Goal: Transaction & Acquisition: Purchase product/service

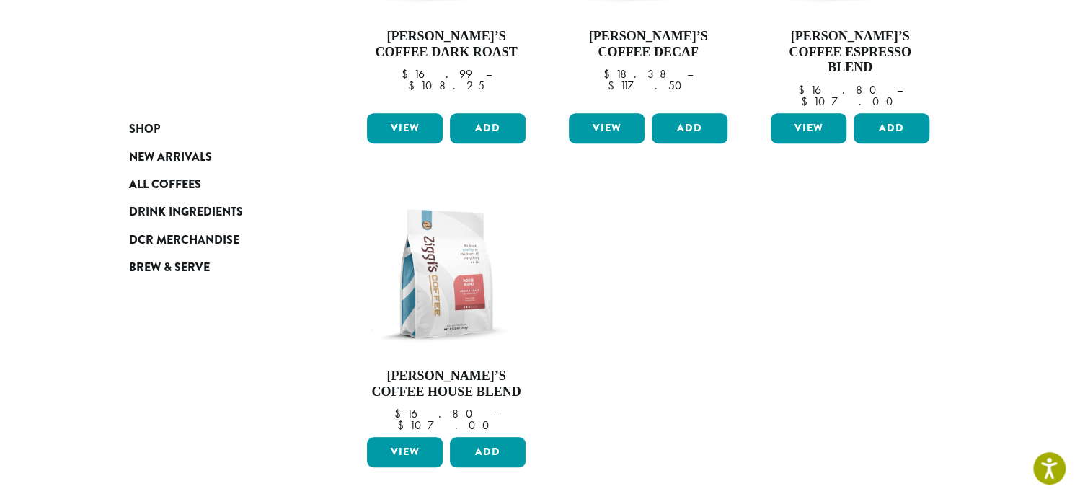
scroll to position [433, 0]
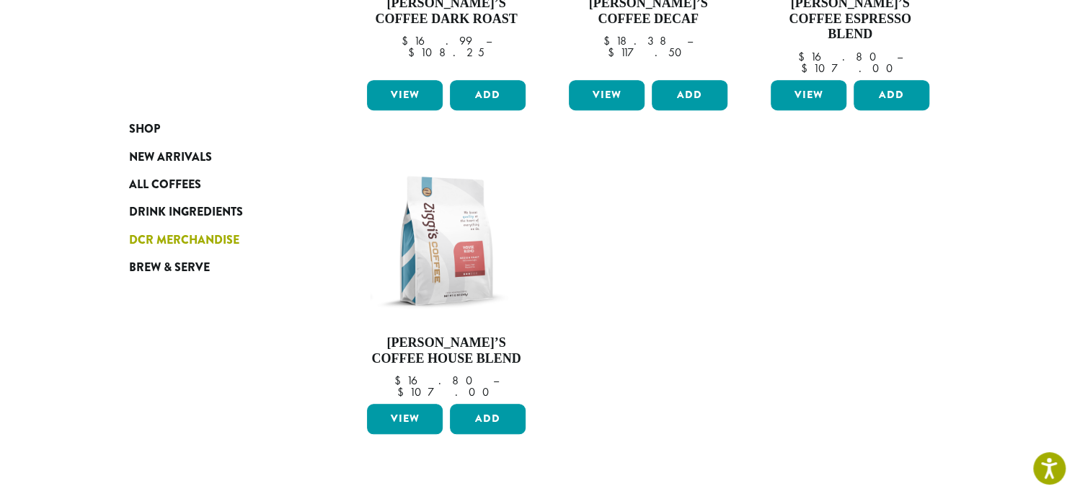
click at [170, 237] on span "DCR Merchandise" at bounding box center [184, 240] width 110 height 18
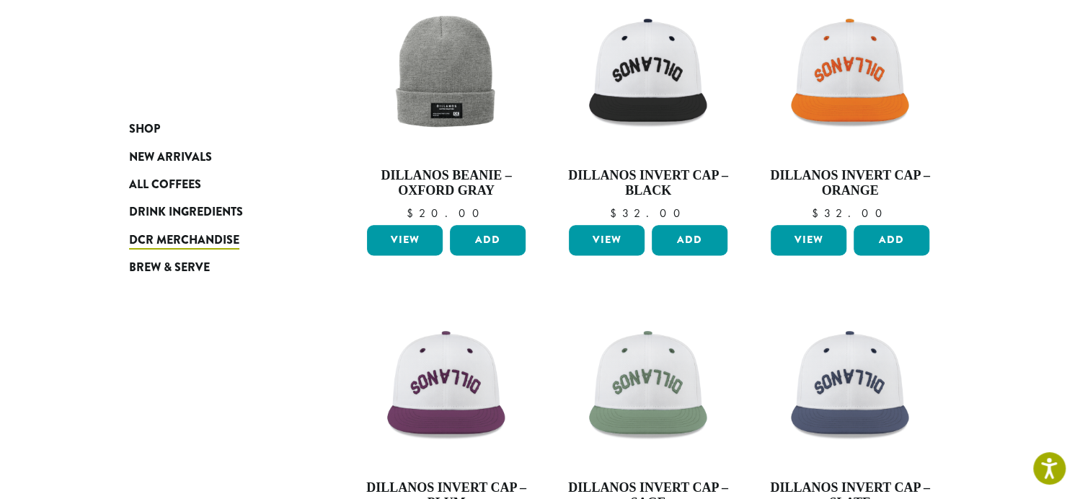
scroll to position [1010, 0]
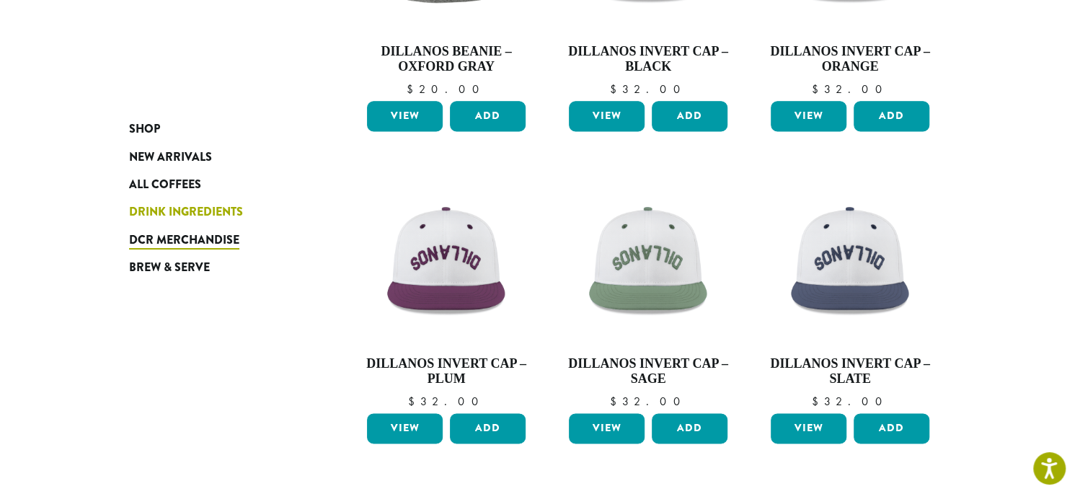
click at [172, 214] on span "Drink Ingredients" at bounding box center [186, 212] width 114 height 18
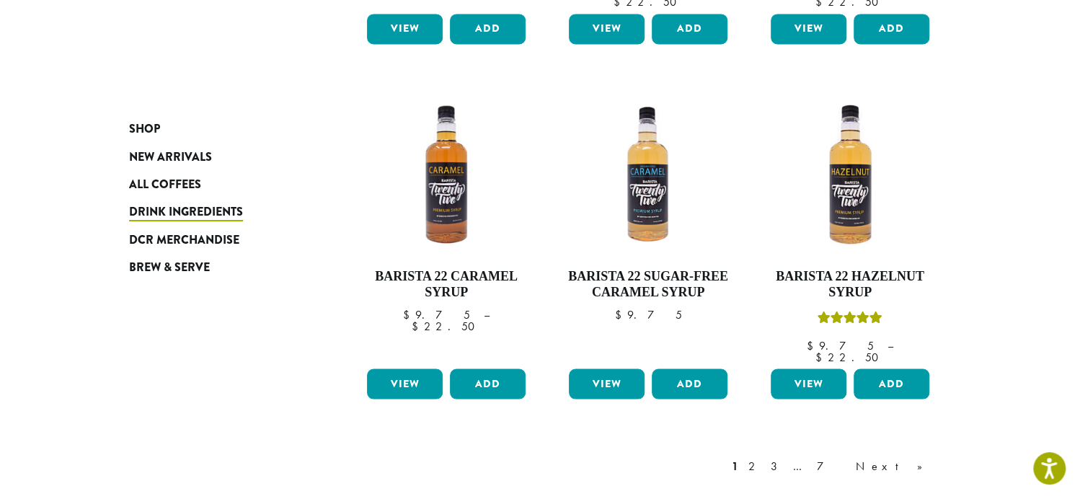
scroll to position [1362, 0]
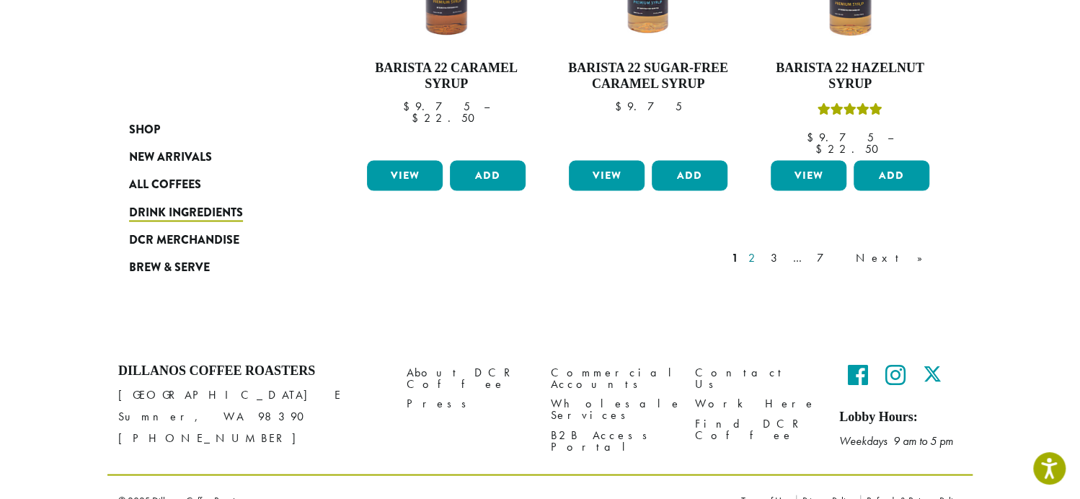
click at [764, 249] on link "2" at bounding box center [755, 257] width 18 height 17
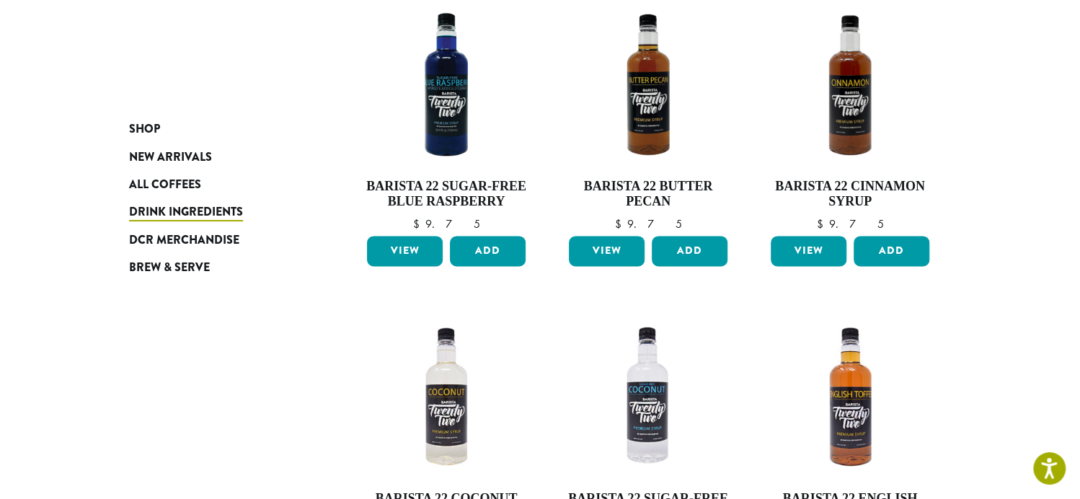
scroll to position [1098, 0]
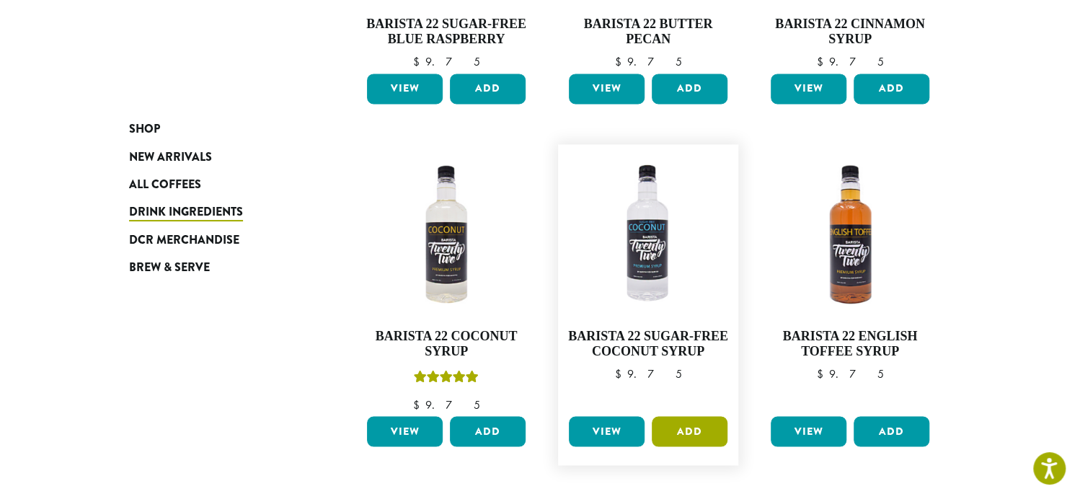
click at [695, 431] on button "Add" at bounding box center [690, 431] width 76 height 30
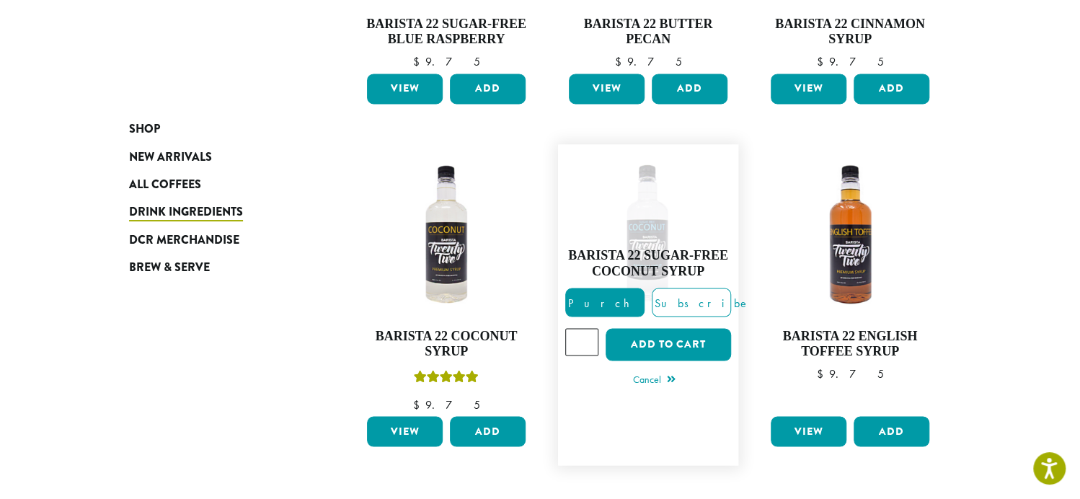
type input "*"
click at [585, 335] on input "*" at bounding box center [581, 341] width 33 height 27
click at [663, 342] on button "Add to cart" at bounding box center [668, 344] width 125 height 32
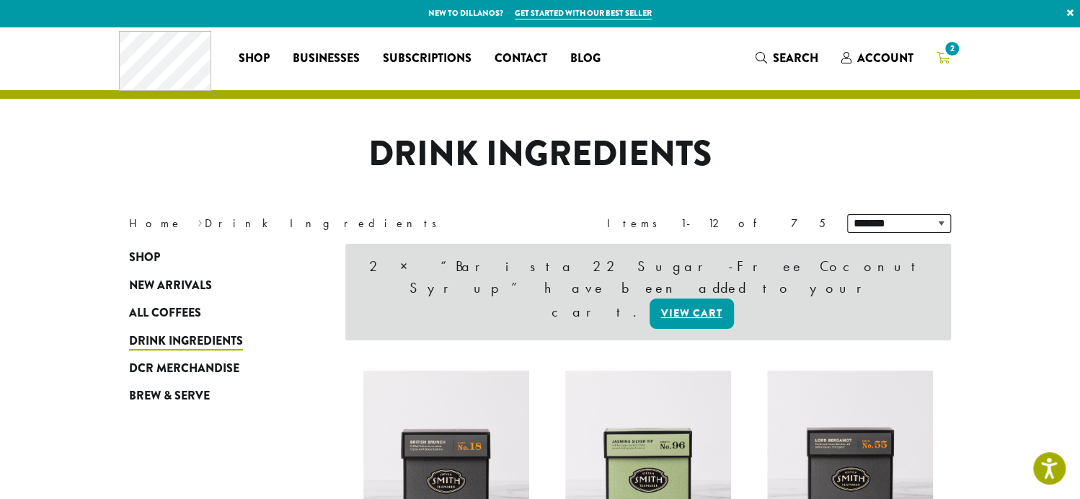
click at [948, 48] on span "2" at bounding box center [952, 48] width 19 height 19
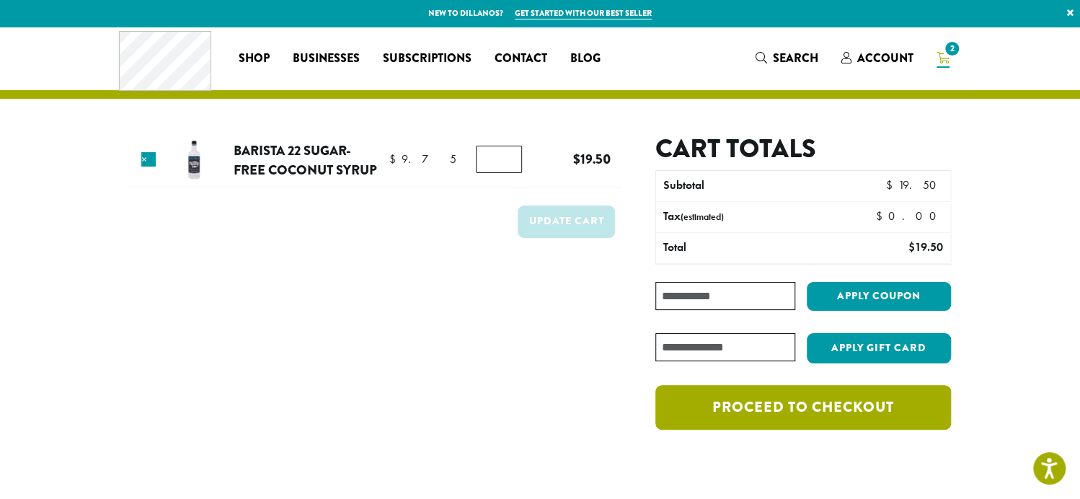
click at [825, 399] on link "Proceed to checkout" at bounding box center [804, 407] width 296 height 45
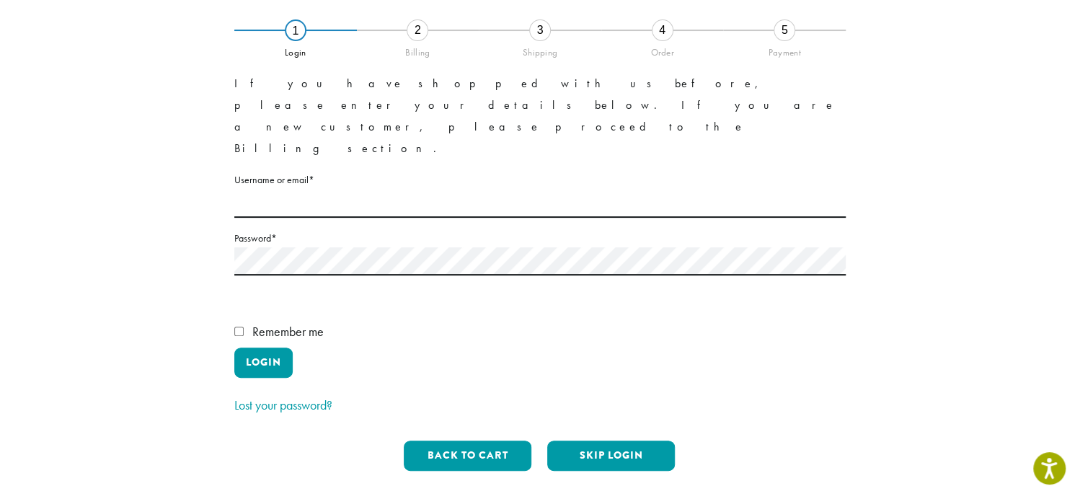
scroll to position [72, 0]
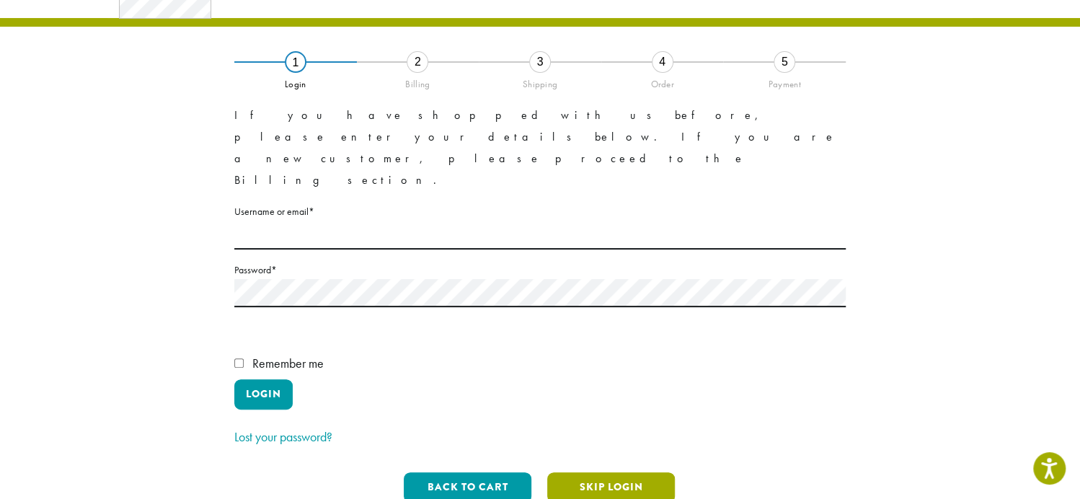
click at [615, 472] on button "Skip Login" at bounding box center [611, 487] width 128 height 30
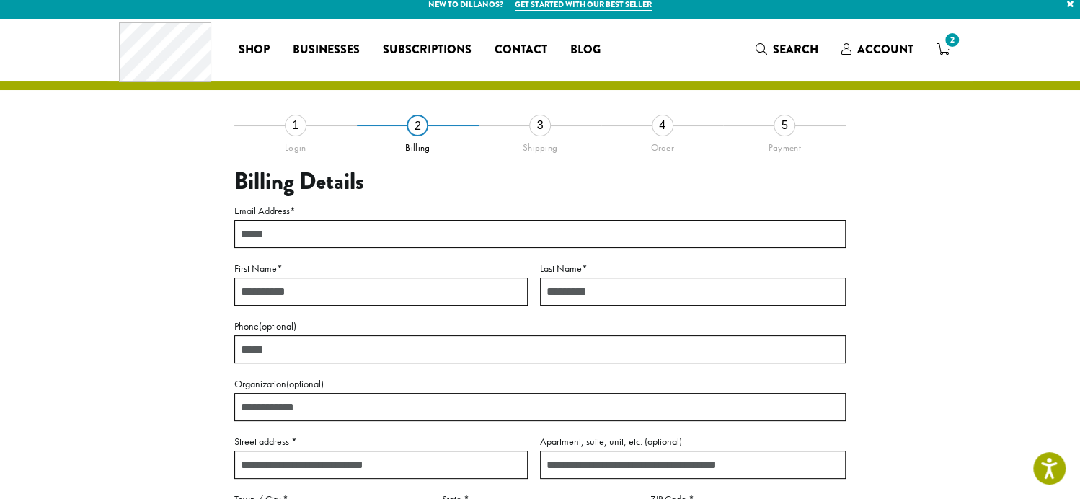
scroll to position [0, 0]
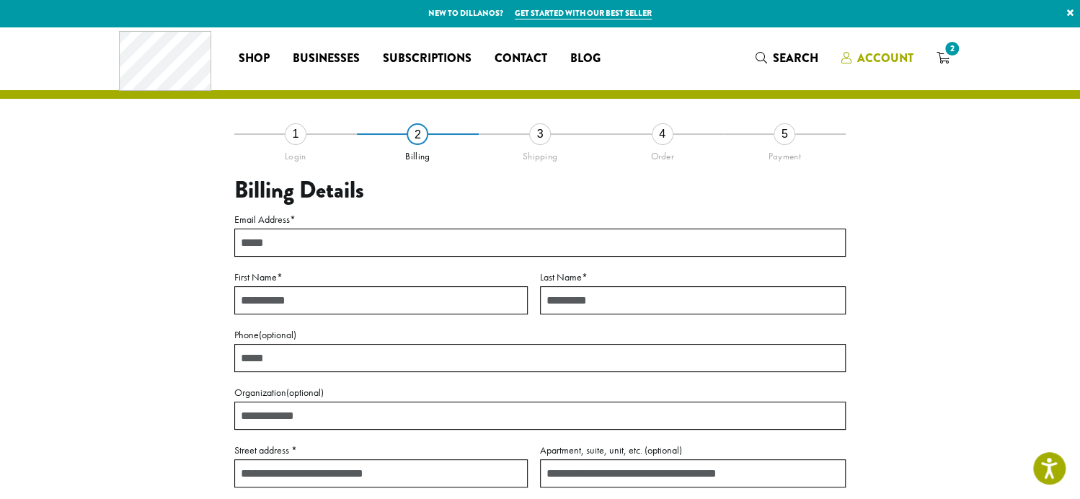
click at [878, 56] on span "Account" at bounding box center [885, 58] width 56 height 17
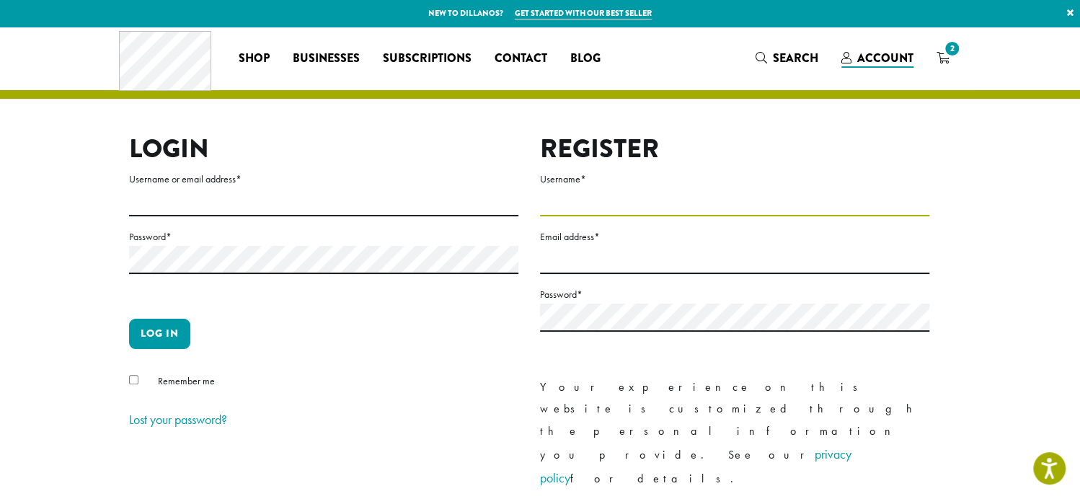
click at [593, 203] on input "Username *" at bounding box center [734, 202] width 389 height 28
type input "**********"
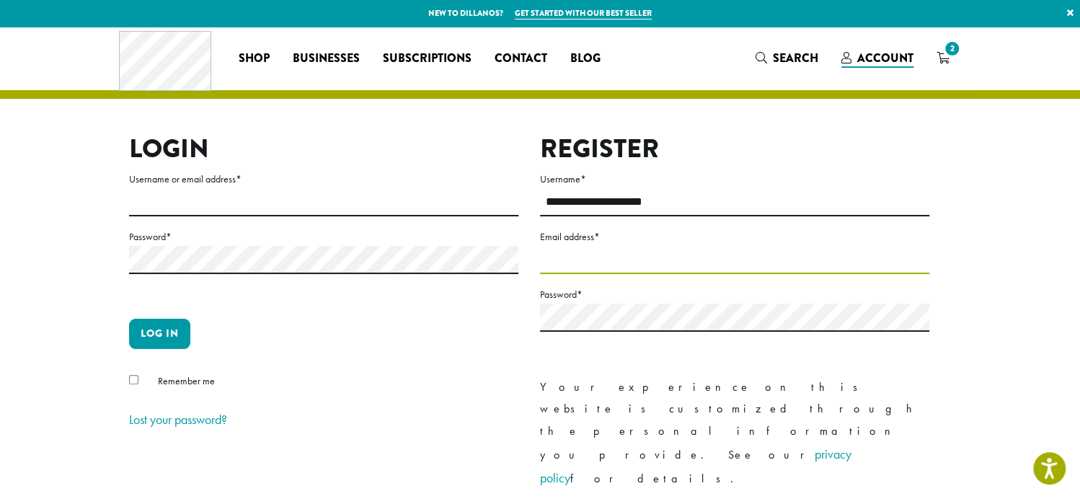
click at [591, 260] on input "Email address *" at bounding box center [734, 260] width 389 height 28
type input "**********"
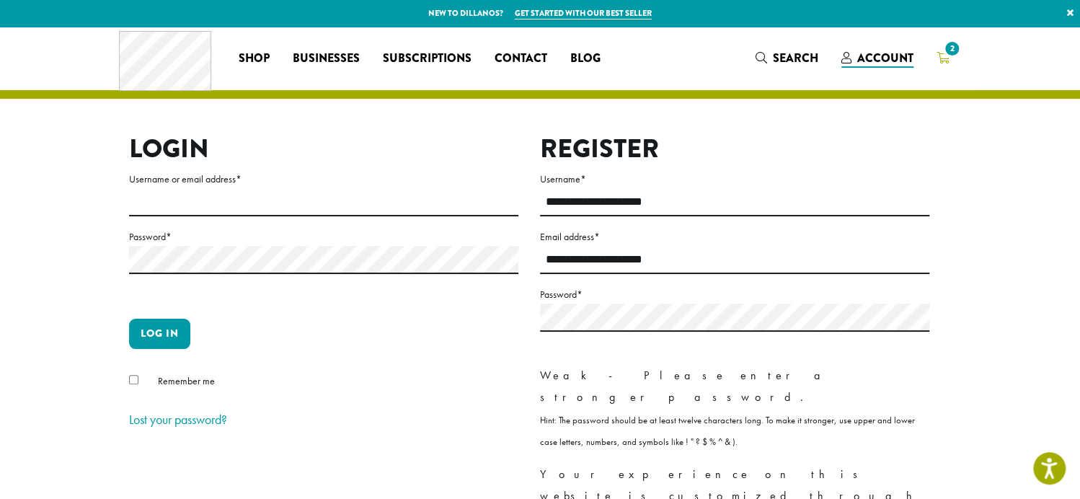
click at [947, 51] on span "2" at bounding box center [952, 48] width 19 height 19
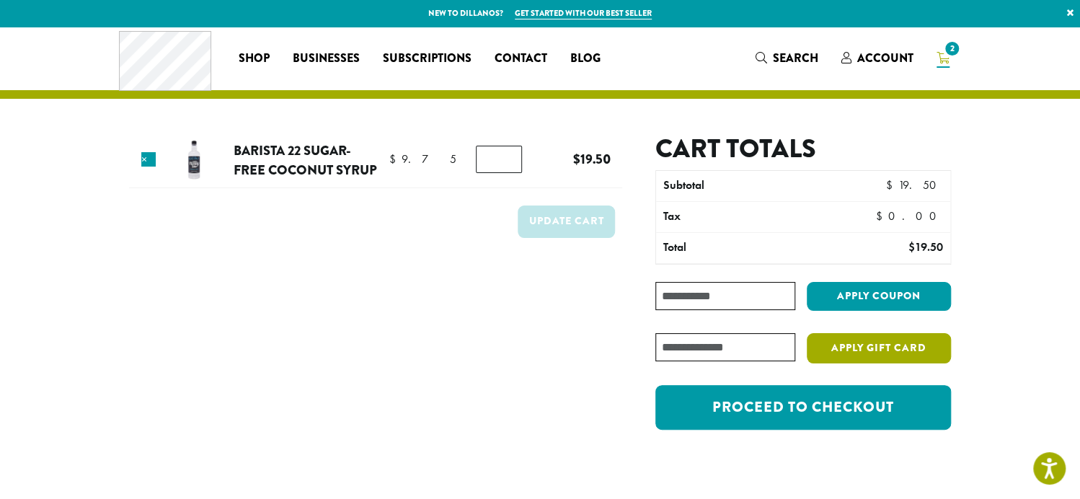
click at [875, 353] on button "Apply Gift Card" at bounding box center [879, 348] width 144 height 30
click at [735, 346] on input "text" at bounding box center [726, 347] width 140 height 28
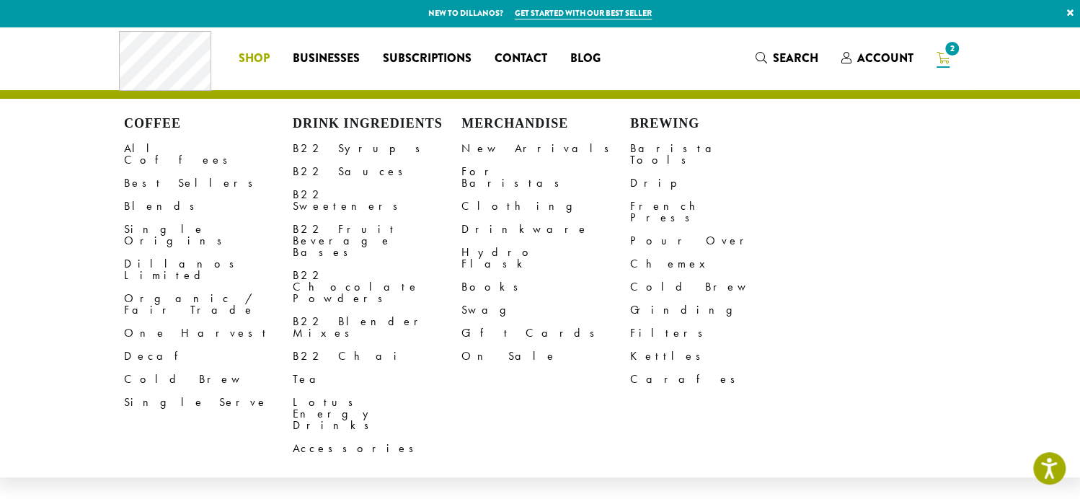
click at [245, 55] on span "Shop" at bounding box center [253, 59] width 31 height 18
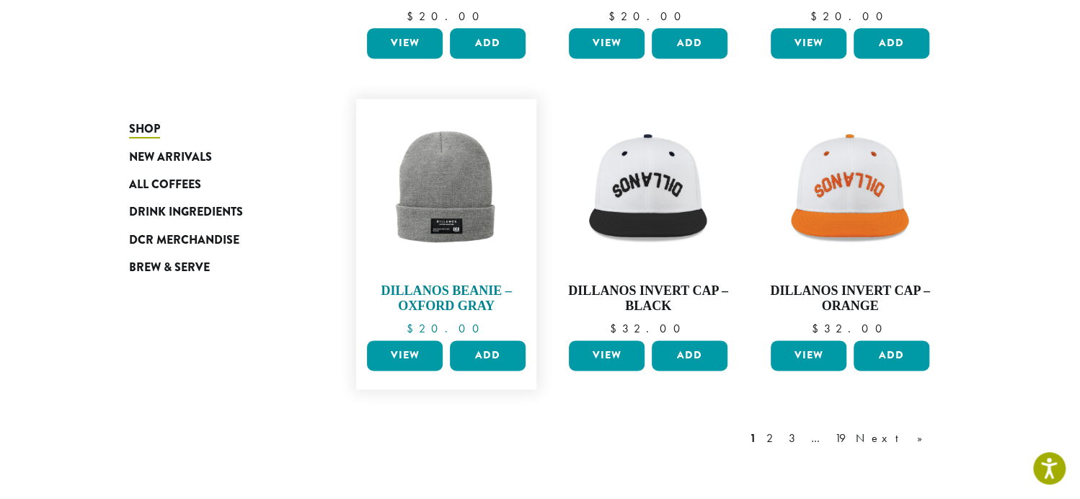
scroll to position [1070, 0]
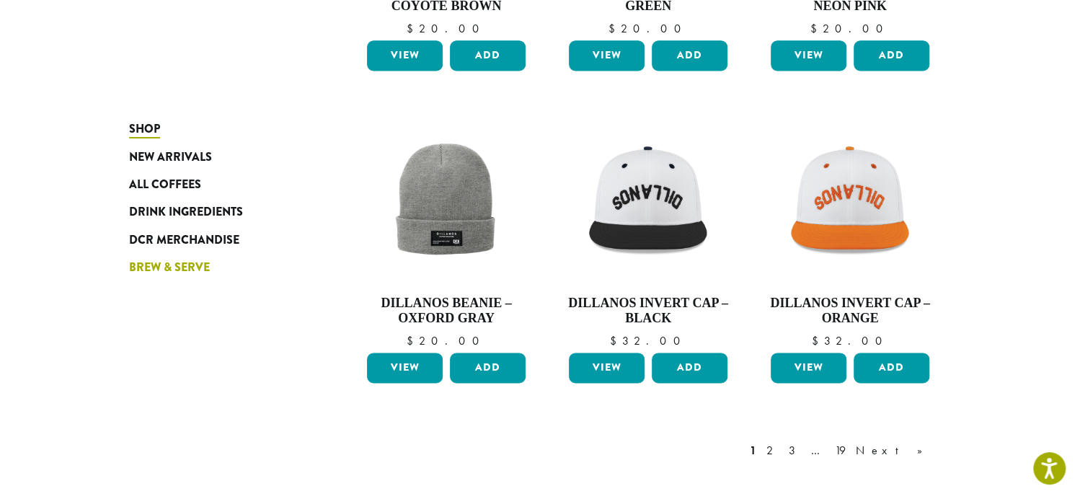
click at [169, 264] on span "Brew & Serve" at bounding box center [169, 268] width 81 height 18
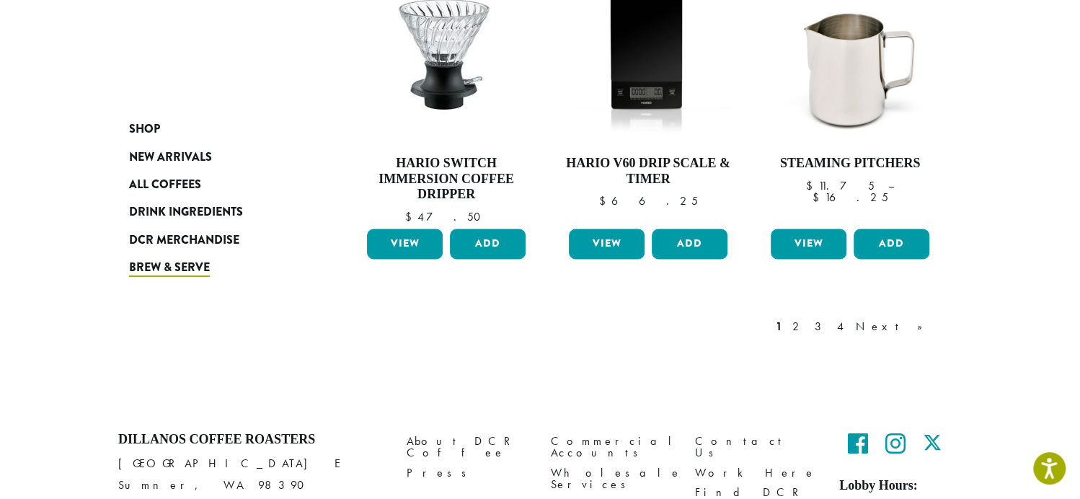
scroll to position [1318, 0]
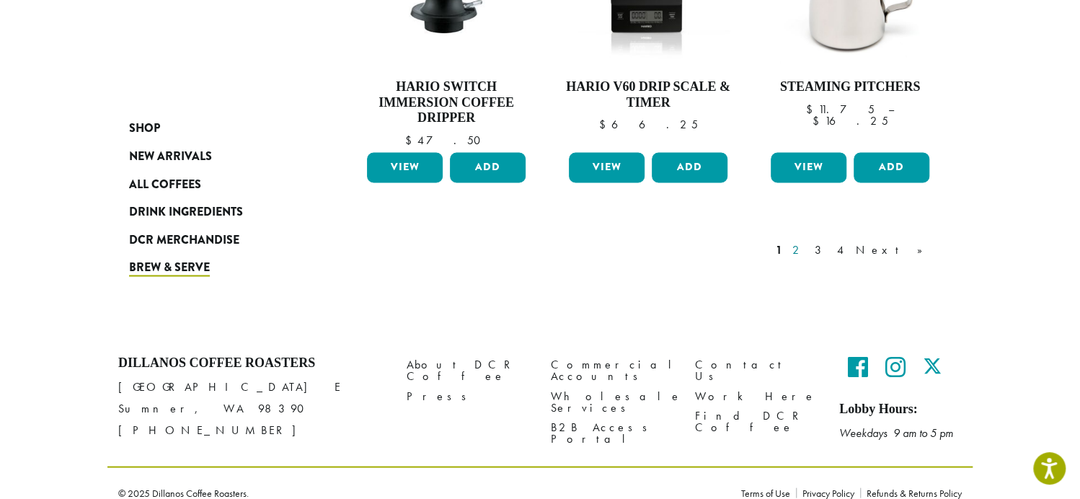
click at [808, 241] on link "2" at bounding box center [799, 249] width 18 height 17
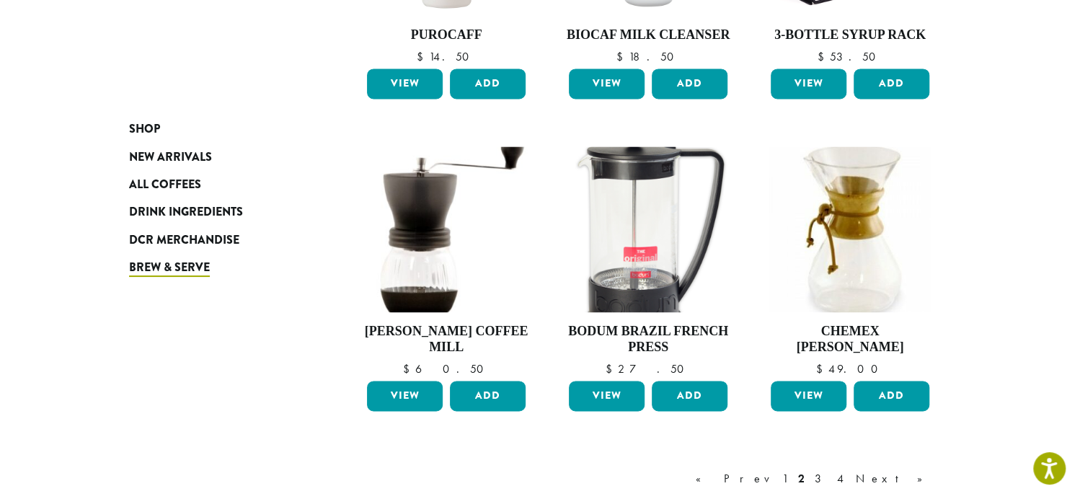
scroll to position [1082, 0]
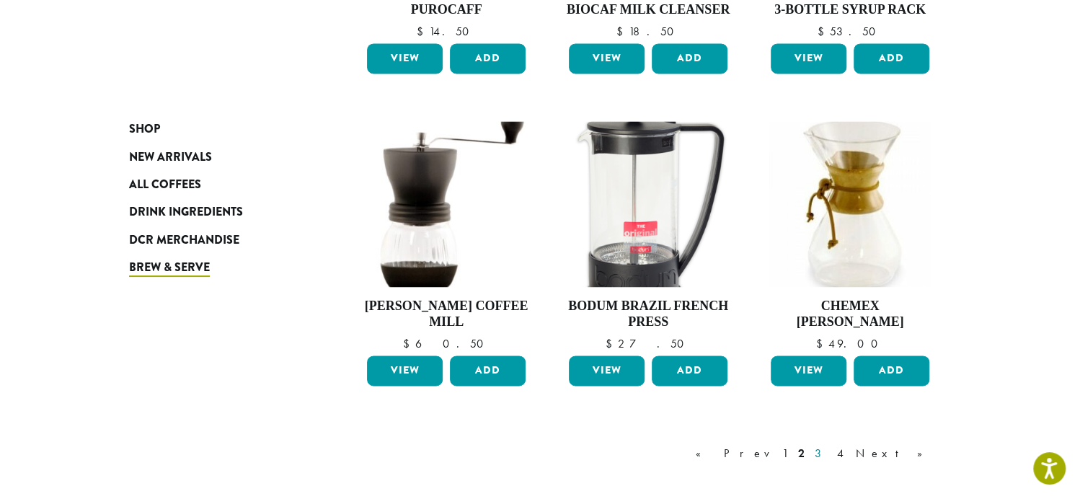
click at [830, 448] on link "3" at bounding box center [821, 452] width 18 height 17
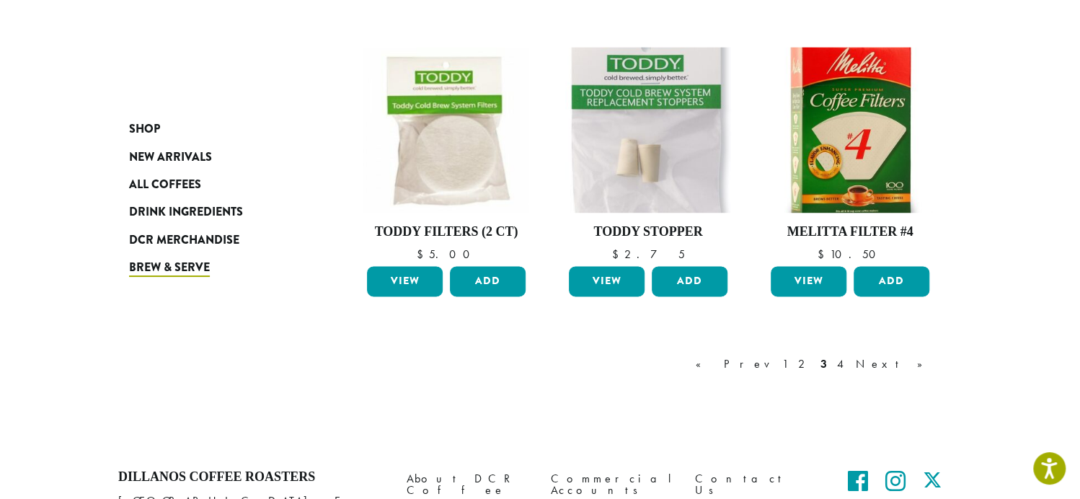
scroll to position [1170, 0]
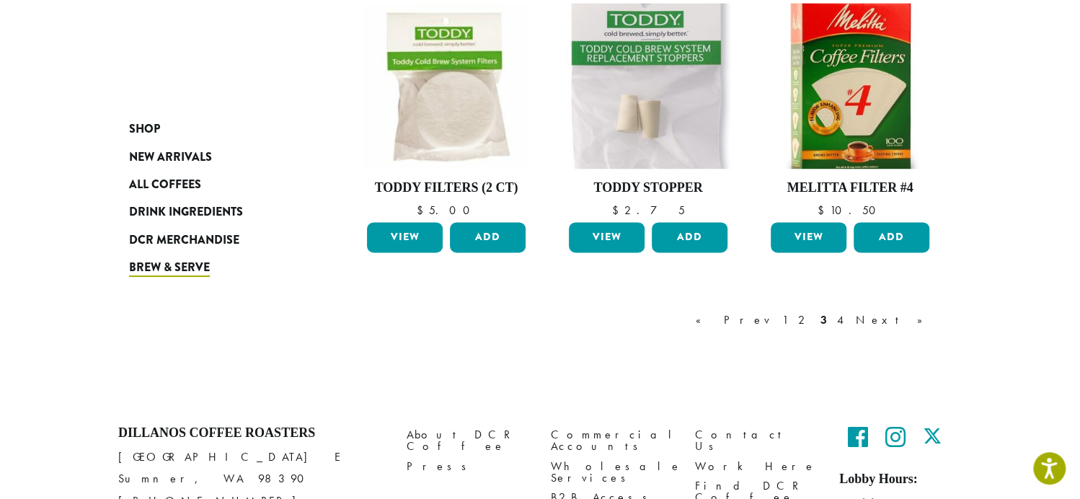
drag, startPoint x: 913, startPoint y: 318, endPoint x: 940, endPoint y: 294, distance: 35.8
click at [914, 318] on link "Next »" at bounding box center [894, 319] width 83 height 17
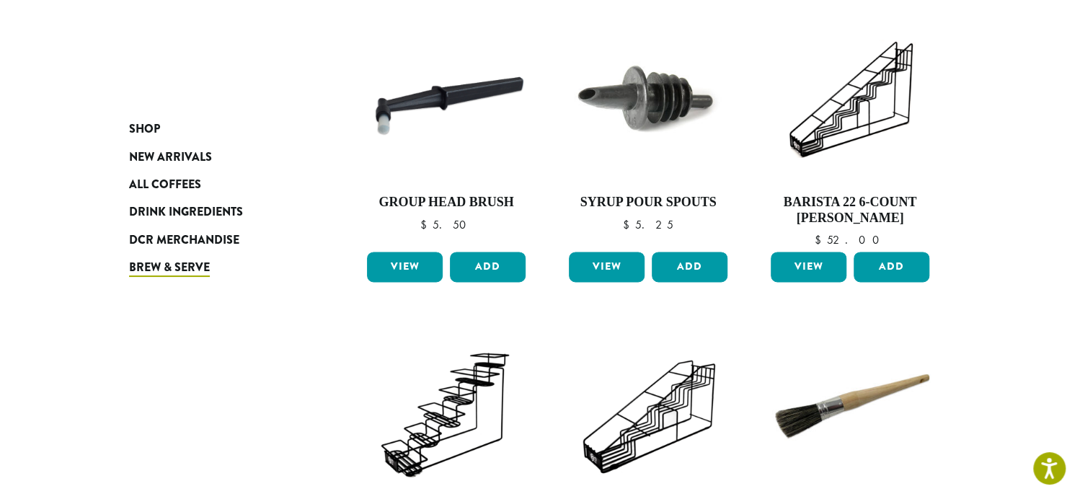
scroll to position [881, 0]
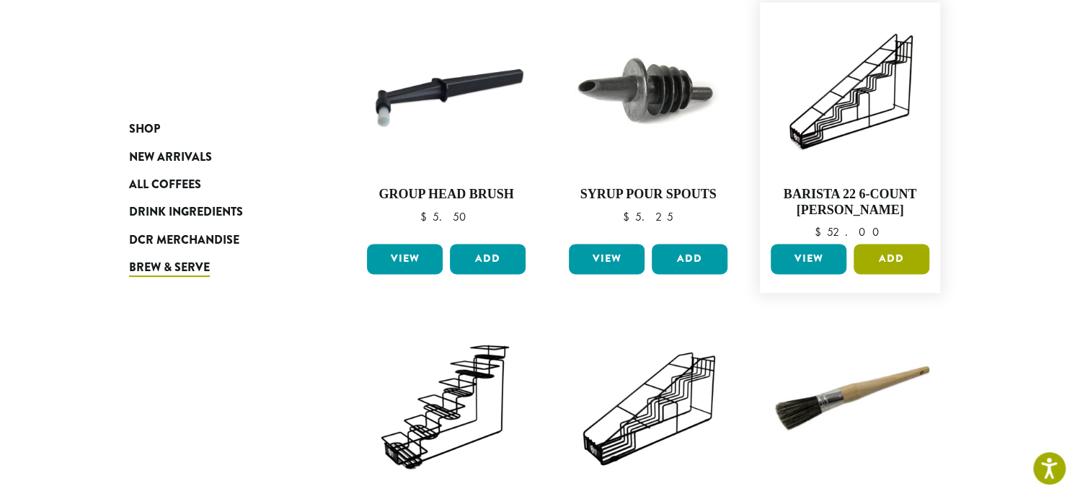
click at [896, 257] on button "Add" at bounding box center [892, 259] width 76 height 30
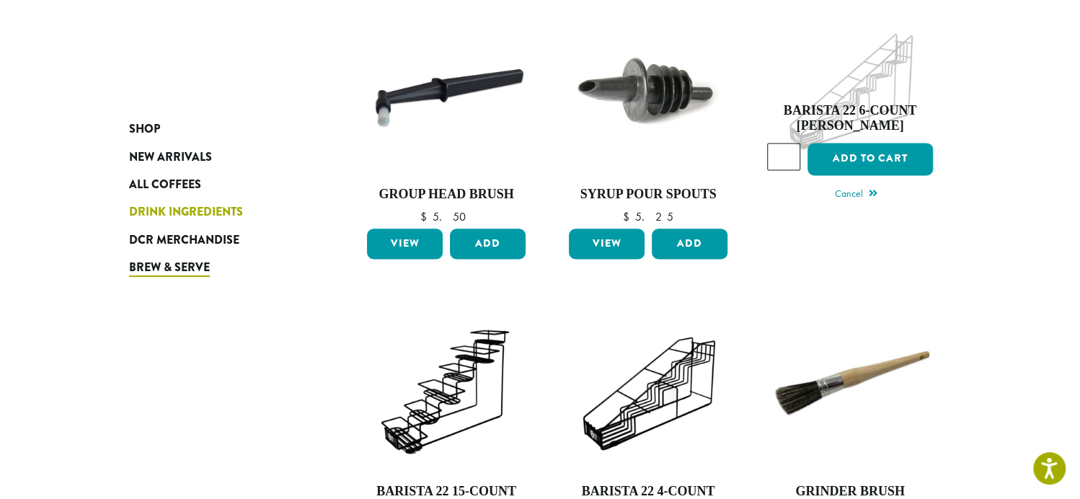
click at [159, 209] on span "Drink Ingredients" at bounding box center [186, 212] width 114 height 18
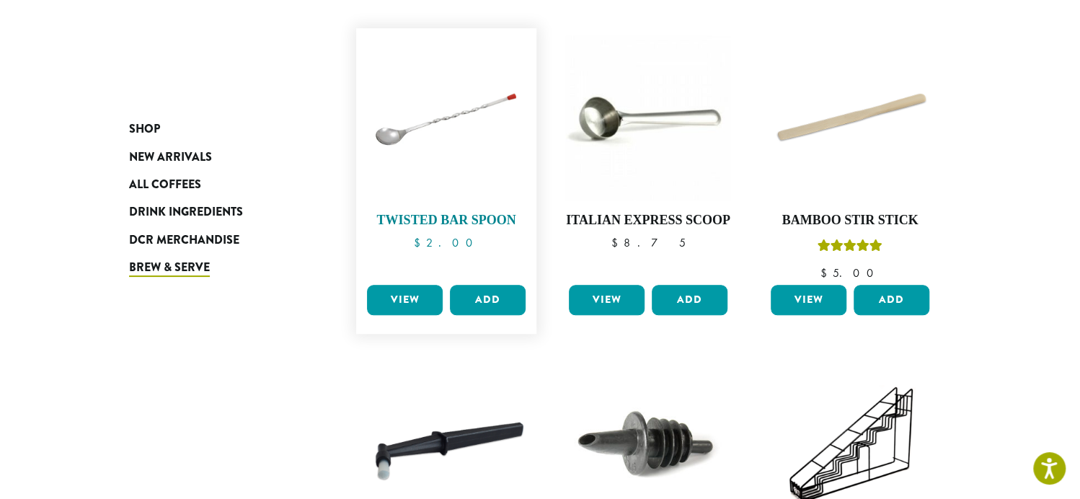
scroll to position [521, 0]
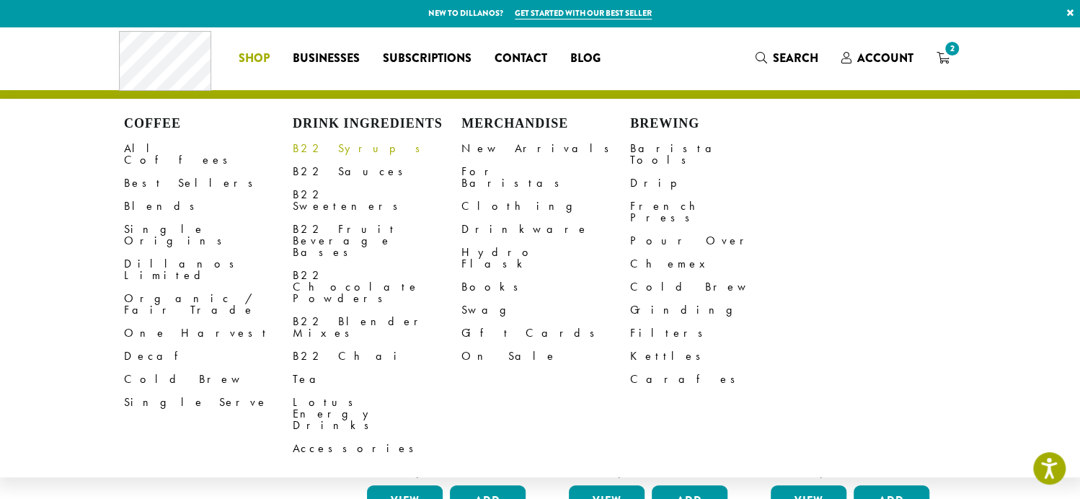
click at [322, 151] on link "B22 Syrups" at bounding box center [377, 148] width 169 height 23
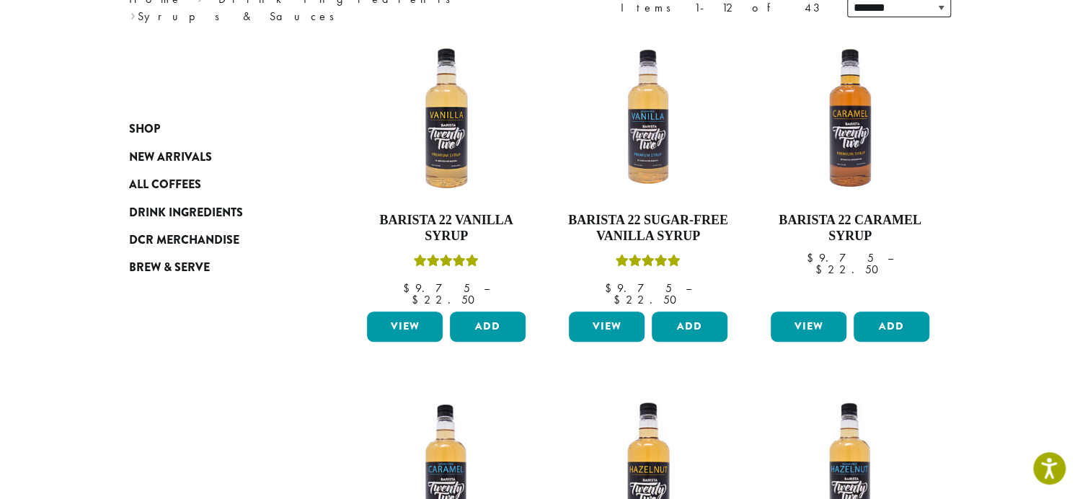
scroll to position [216, 0]
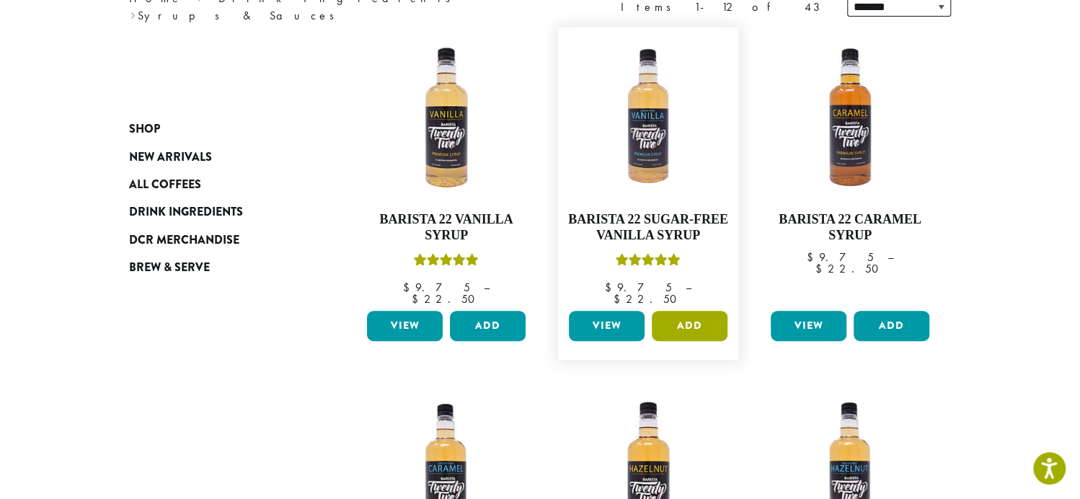
click at [691, 314] on button "Add" at bounding box center [690, 326] width 76 height 30
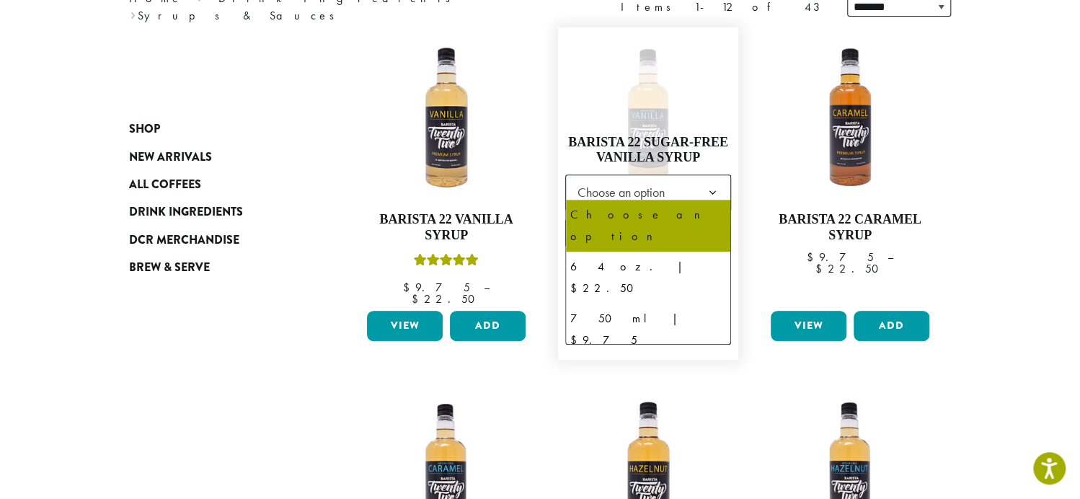
click at [711, 188] on b at bounding box center [712, 192] width 35 height 35
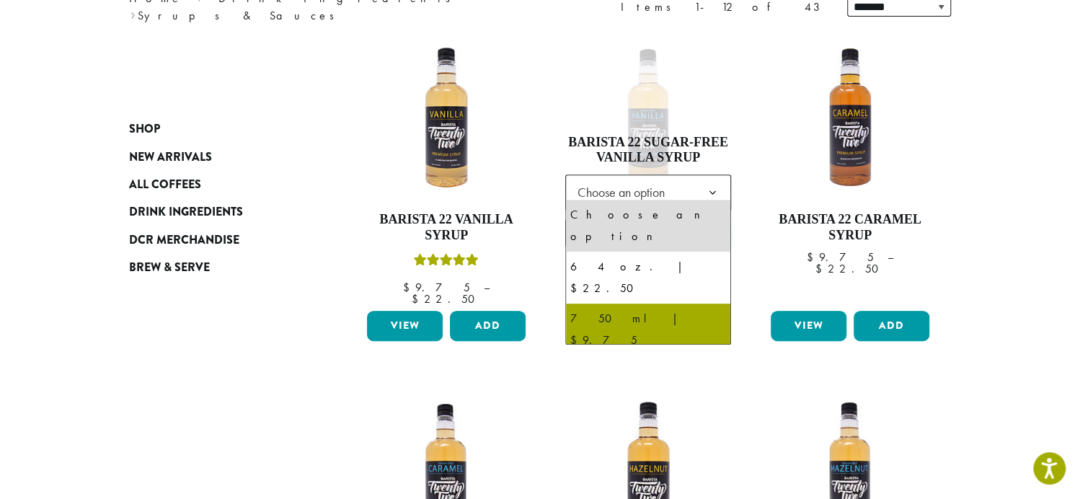
select select "******"
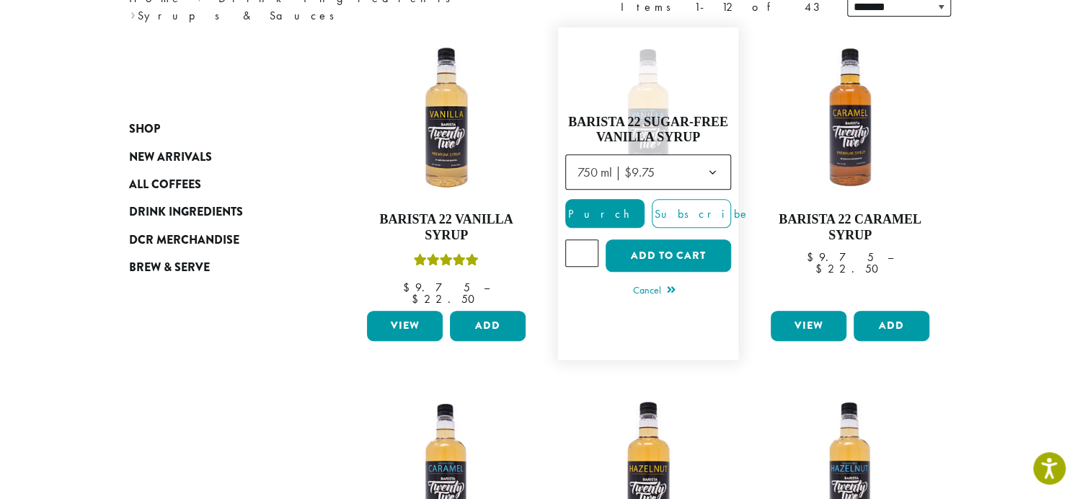
type input "*"
click at [588, 244] on input "*" at bounding box center [581, 252] width 33 height 27
click at [665, 247] on button "Add to cart" at bounding box center [668, 255] width 125 height 32
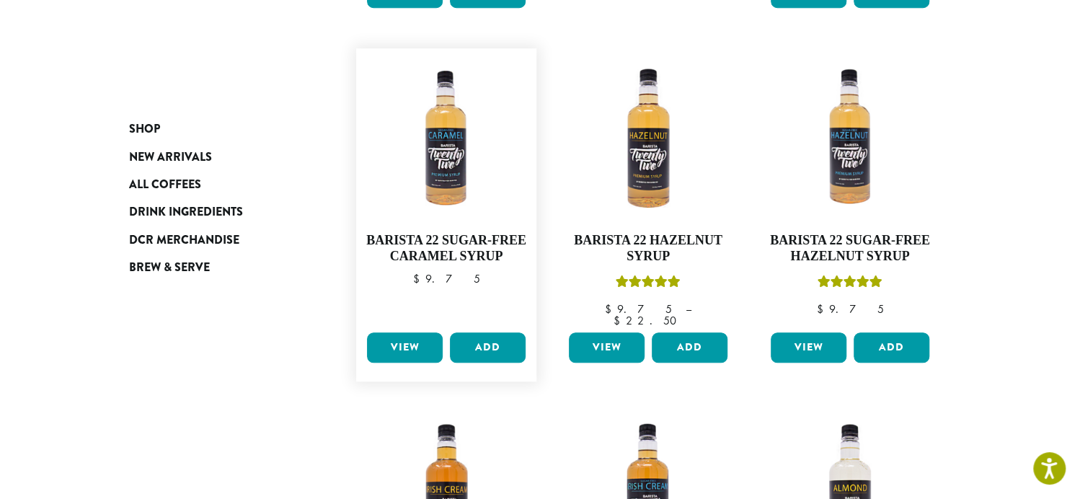
scroll to position [577, 0]
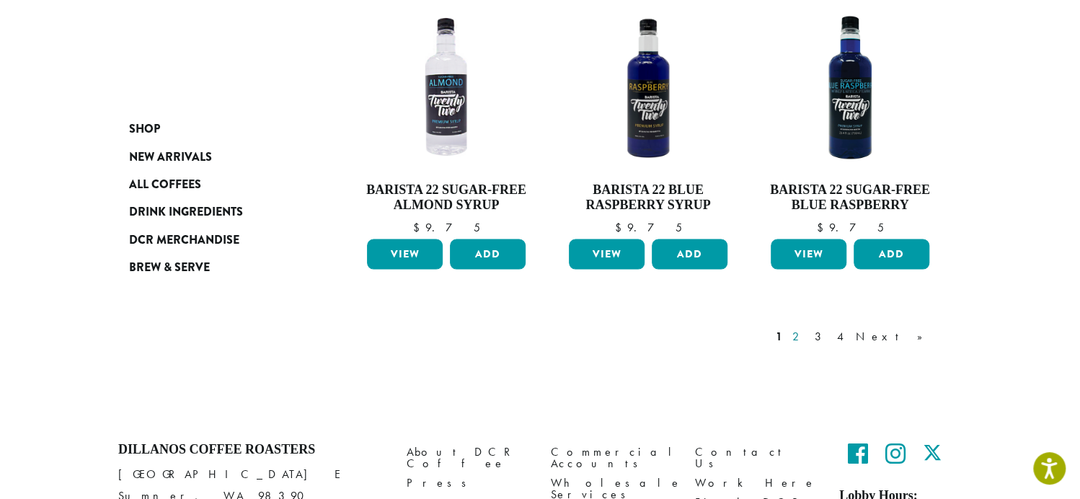
scroll to position [1222, 0]
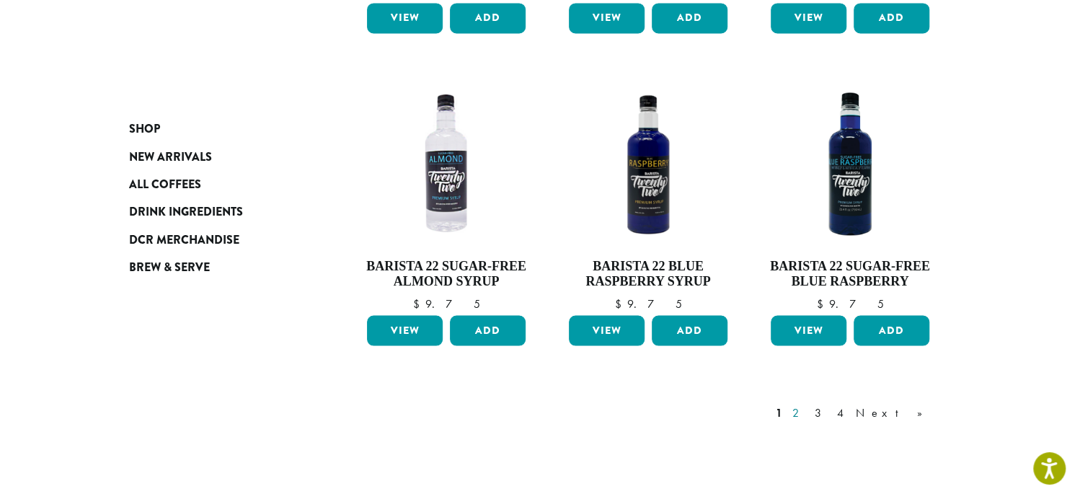
click at [808, 404] on link "2" at bounding box center [799, 412] width 18 height 17
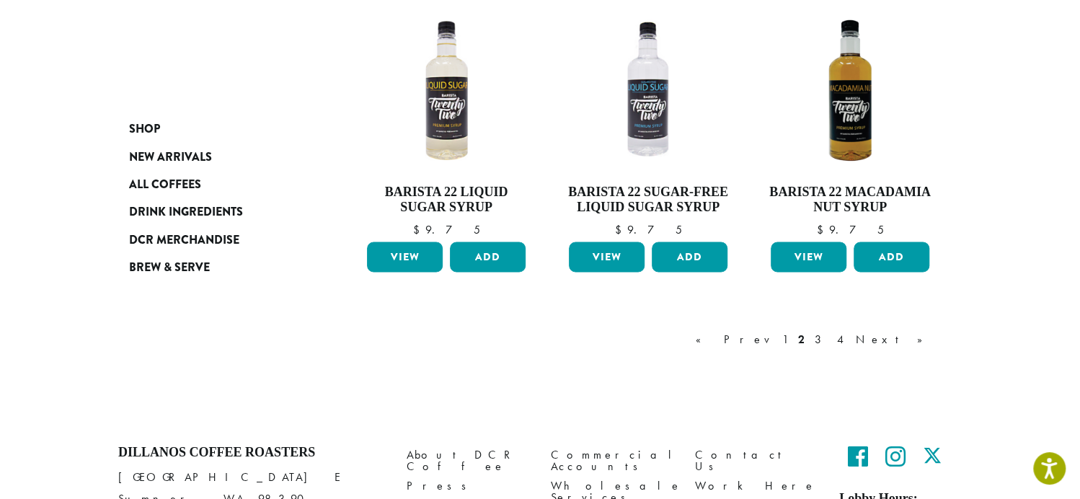
scroll to position [1242, 0]
click at [830, 337] on link "3" at bounding box center [821, 338] width 18 height 17
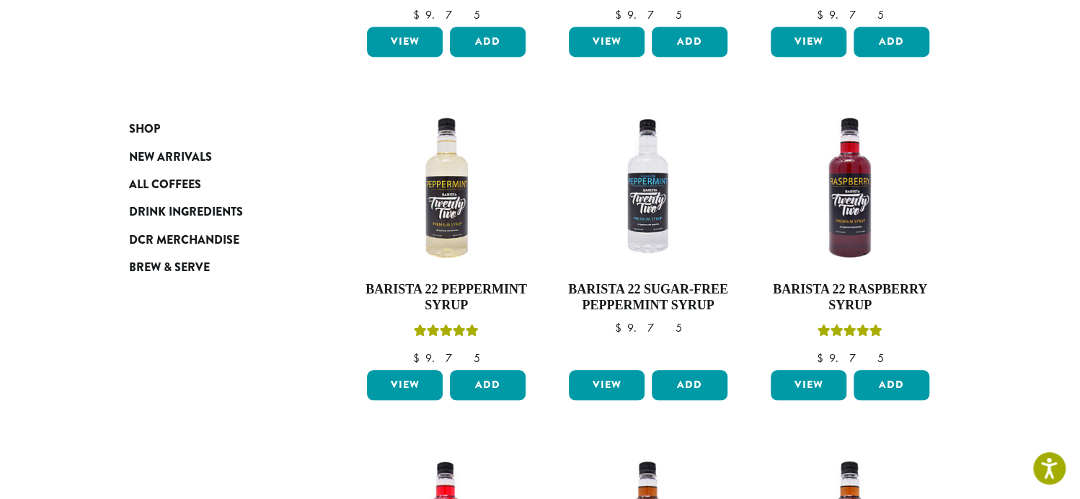
scroll to position [521, 0]
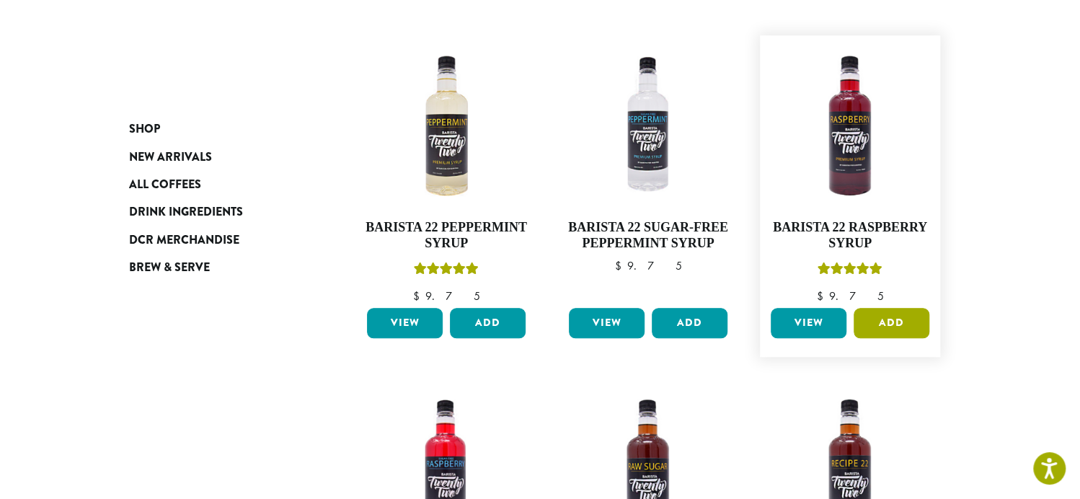
click at [888, 322] on button "Add" at bounding box center [892, 323] width 76 height 30
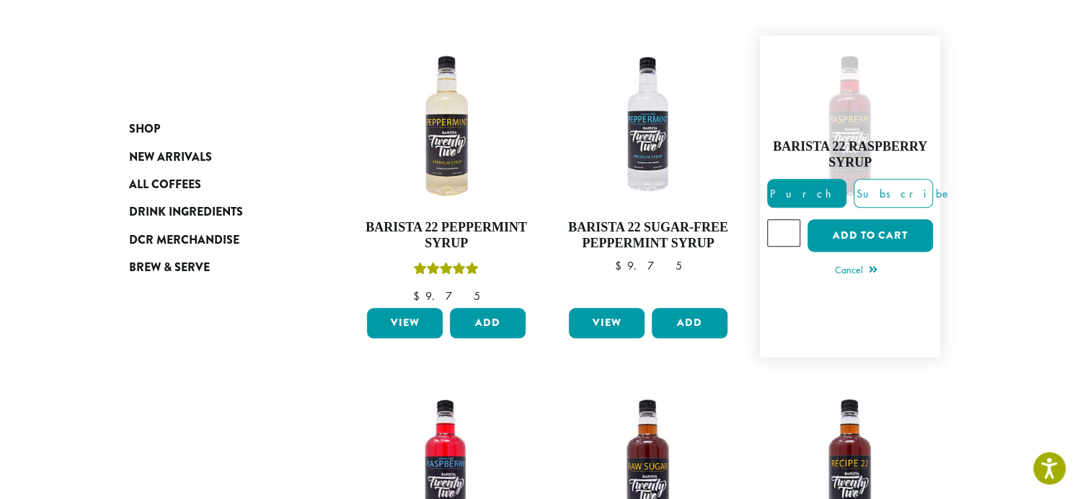
type input "*"
click at [789, 229] on input "*" at bounding box center [783, 232] width 33 height 27
click at [865, 233] on button "Add to cart" at bounding box center [870, 235] width 125 height 32
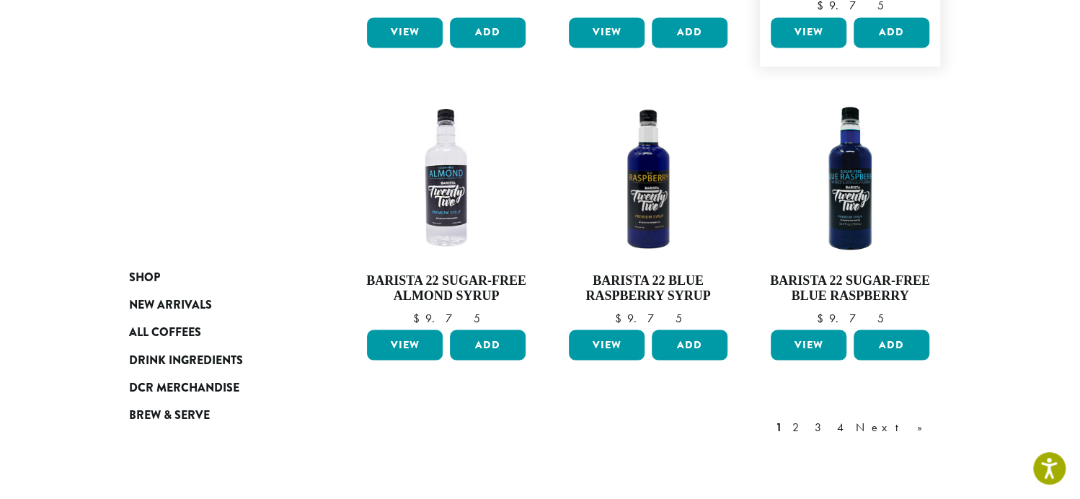
scroll to position [1453, 0]
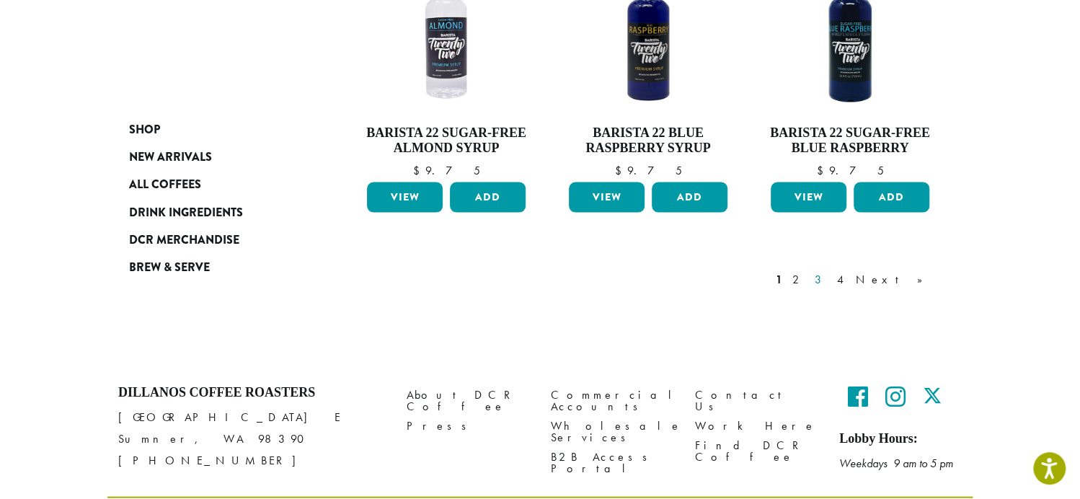
click at [830, 270] on link "3" at bounding box center [821, 278] width 18 height 17
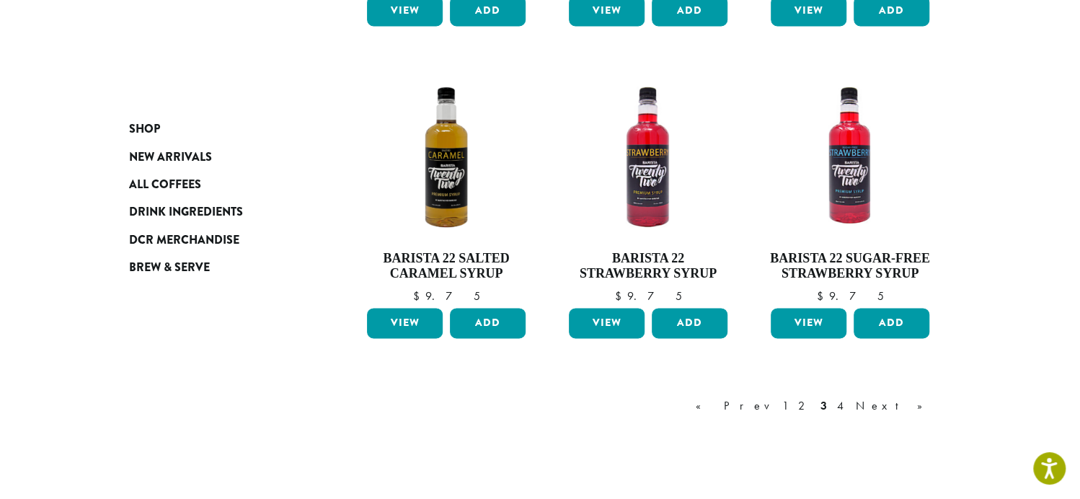
scroll to position [1242, 0]
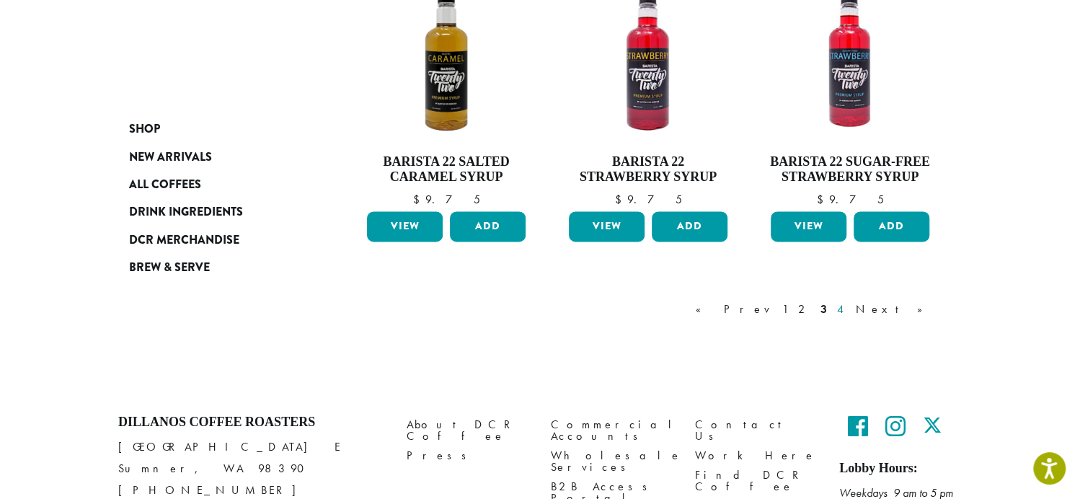
click at [849, 308] on link "4" at bounding box center [841, 308] width 14 height 17
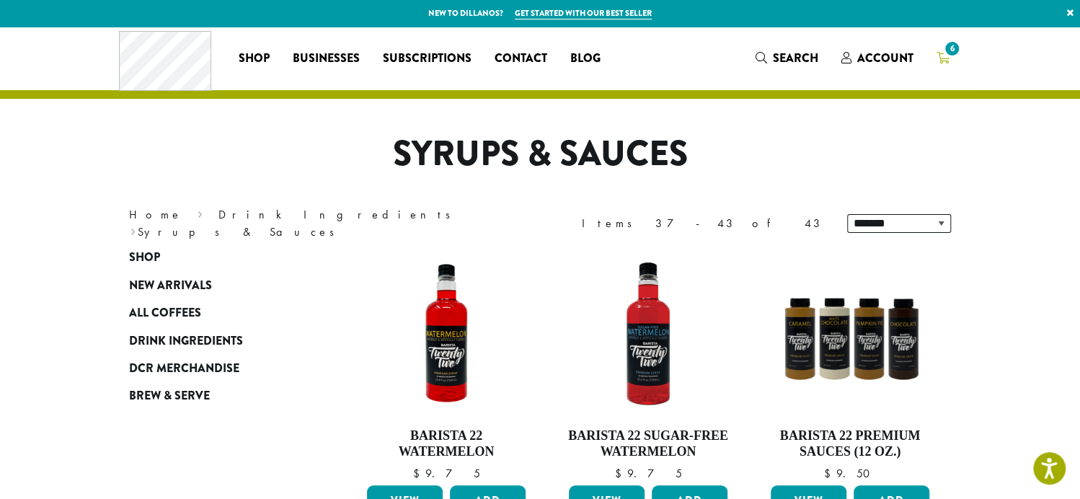
click at [945, 54] on span "6" at bounding box center [952, 48] width 19 height 19
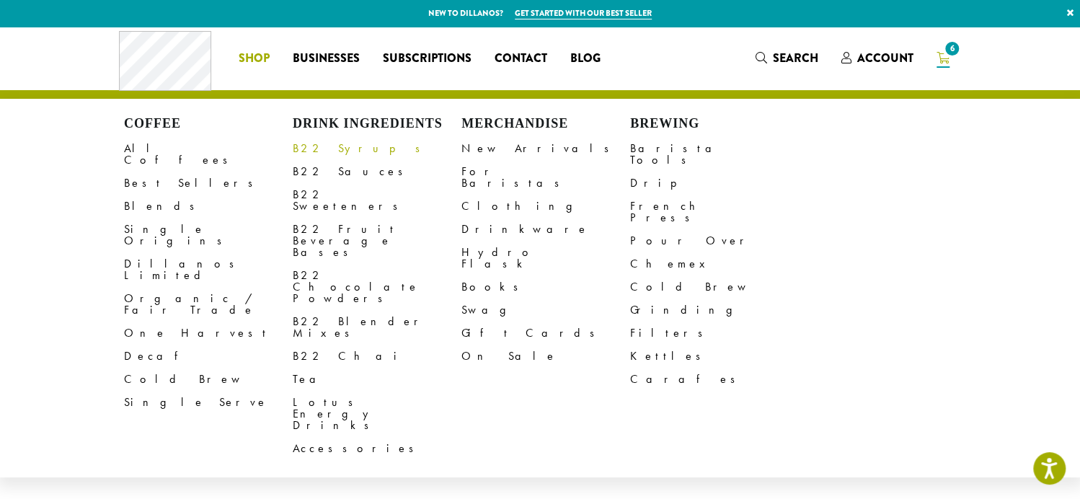
click at [322, 150] on link "B22 Syrups" at bounding box center [377, 148] width 169 height 23
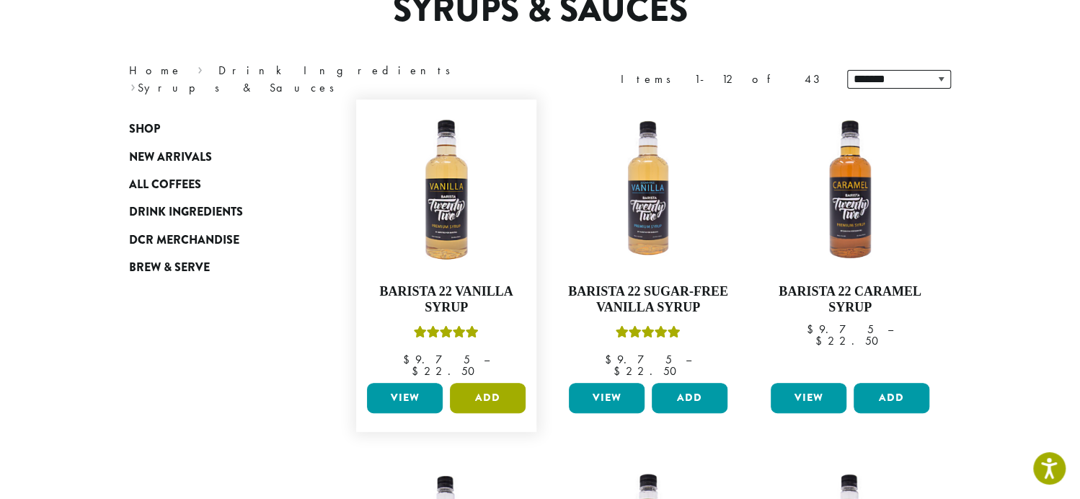
click at [485, 388] on button "Add" at bounding box center [488, 398] width 76 height 30
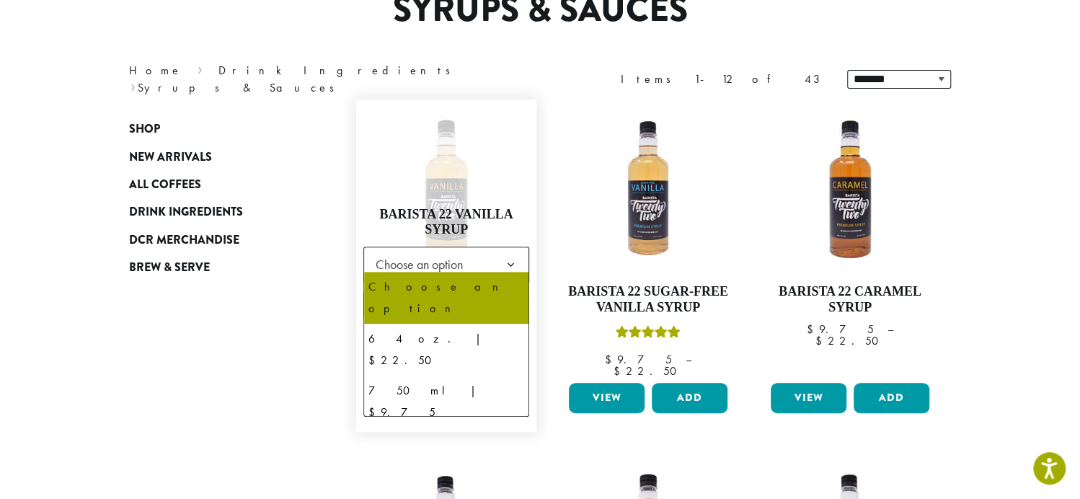
click at [520, 251] on b at bounding box center [510, 264] width 35 height 35
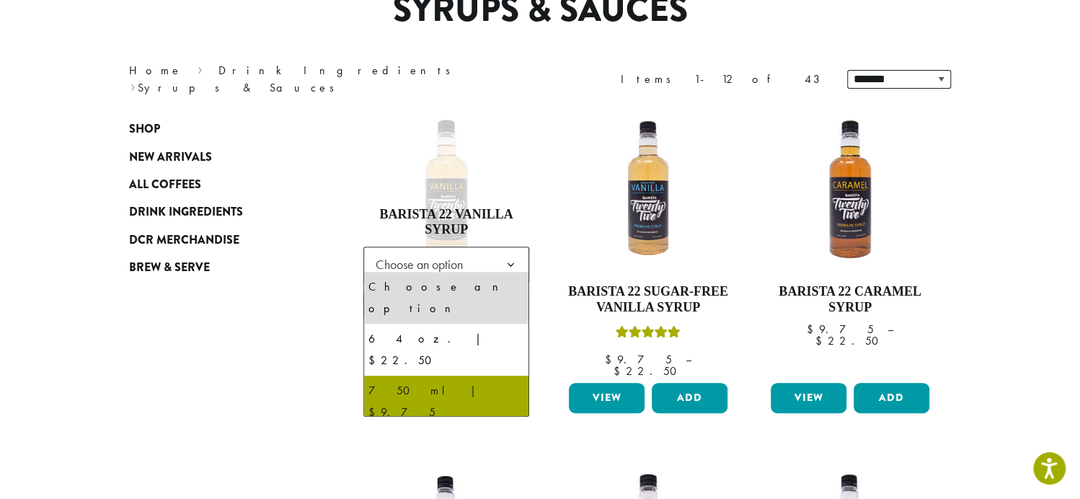
select select "******"
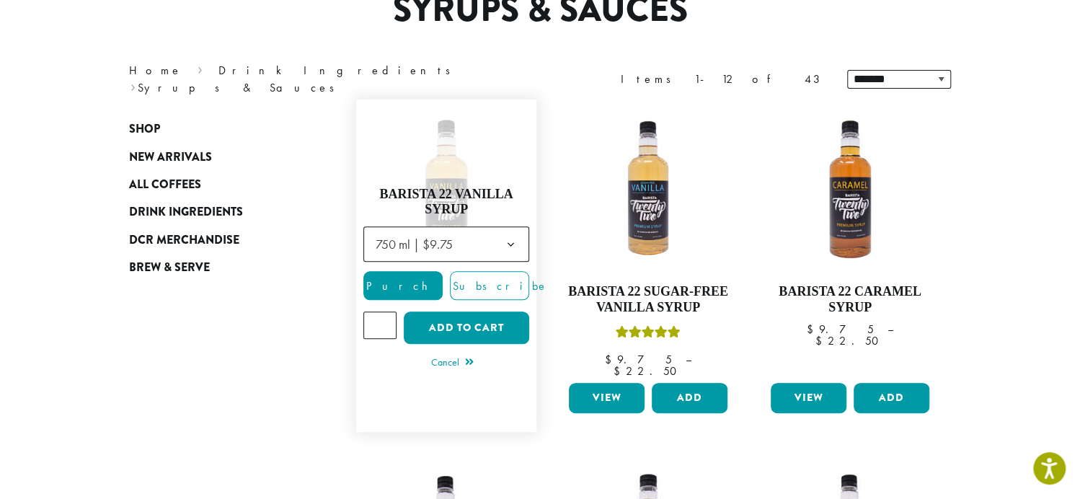
click at [384, 312] on input "*" at bounding box center [379, 325] width 33 height 27
type input "*"
click at [384, 313] on input "*" at bounding box center [379, 325] width 33 height 27
click at [478, 319] on button "Add to cart" at bounding box center [466, 328] width 125 height 32
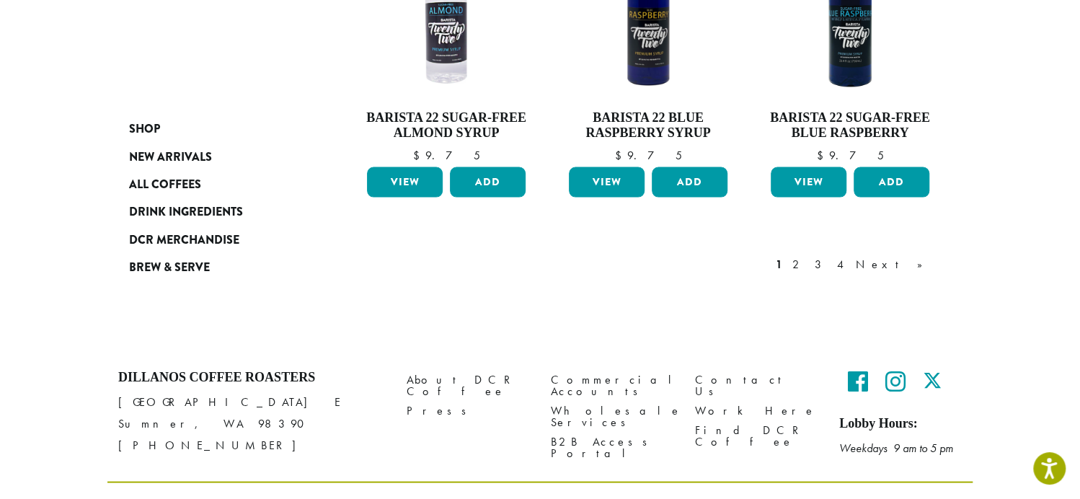
scroll to position [1294, 0]
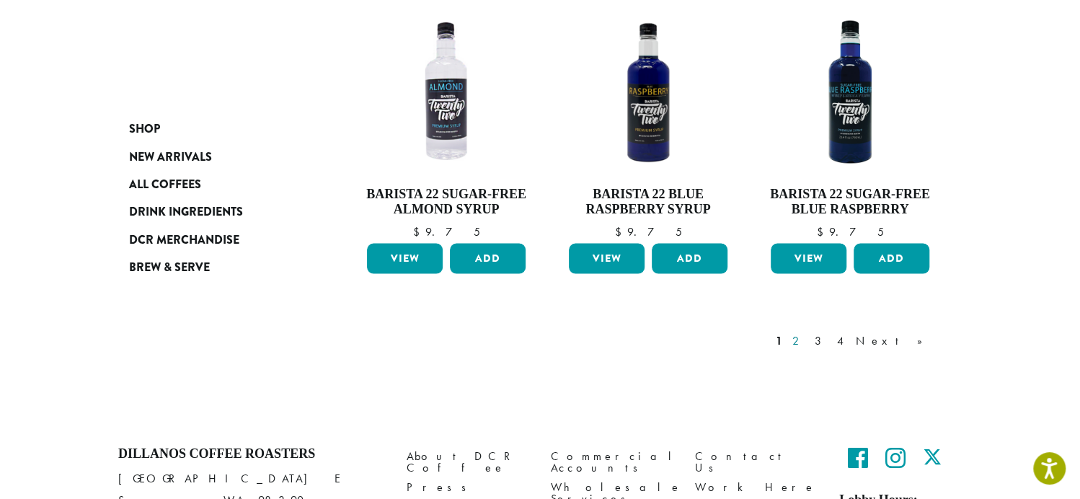
click at [808, 332] on link "2" at bounding box center [799, 340] width 18 height 17
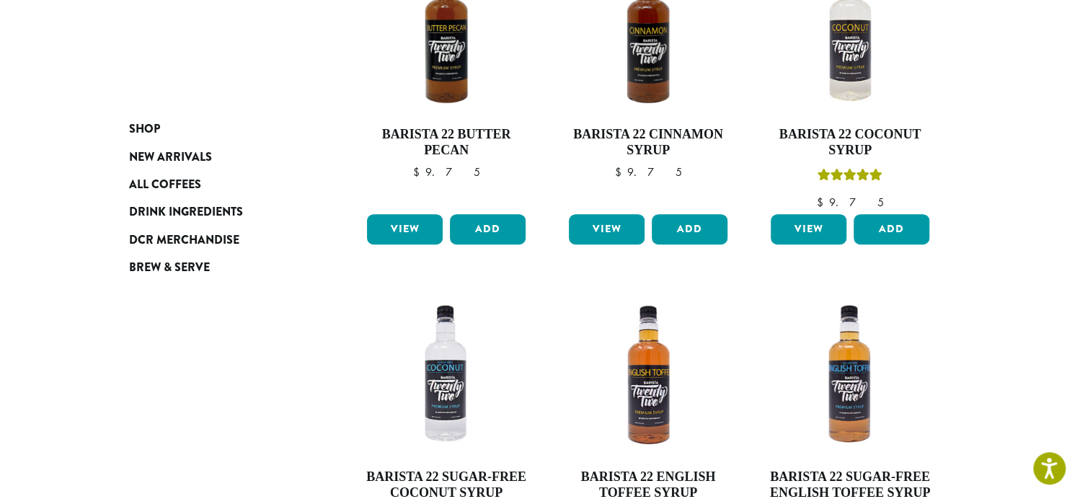
scroll to position [304, 0]
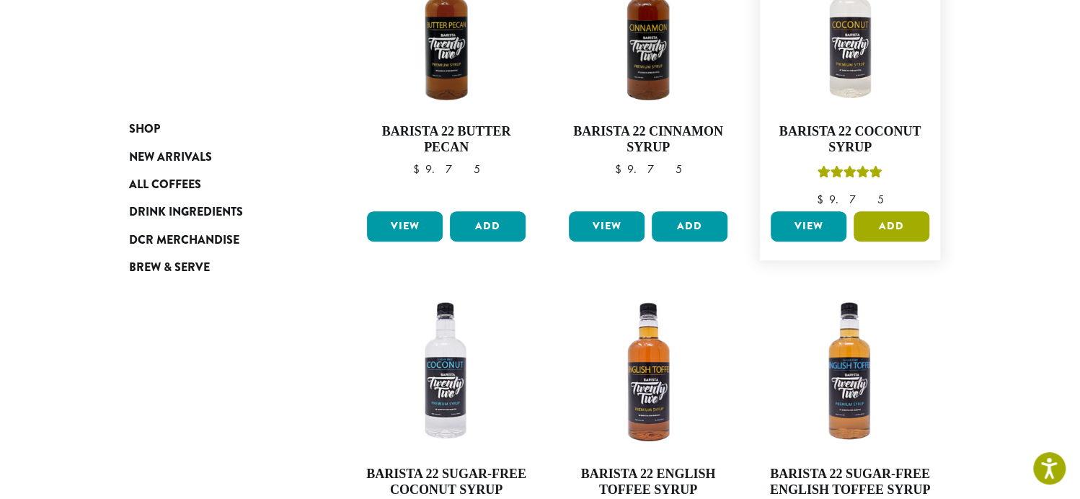
click at [886, 221] on button "Add" at bounding box center [892, 226] width 76 height 30
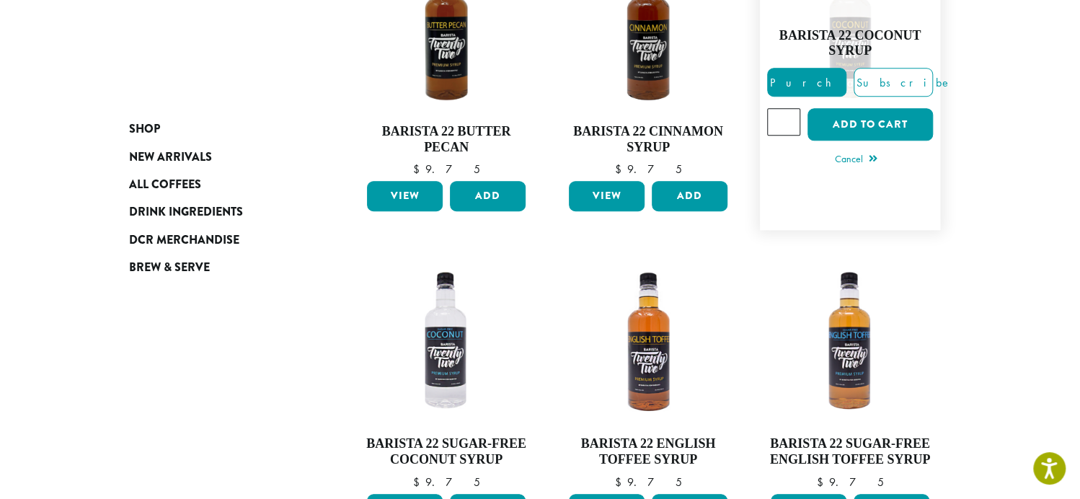
type input "*"
click at [790, 117] on input "*" at bounding box center [783, 121] width 33 height 27
click at [881, 125] on button "Add to cart" at bounding box center [870, 124] width 125 height 32
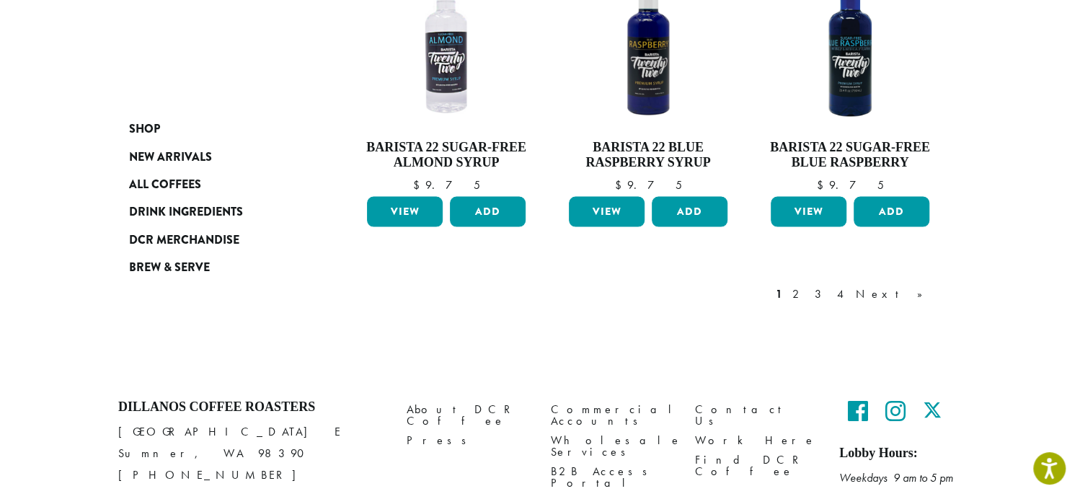
scroll to position [1377, 0]
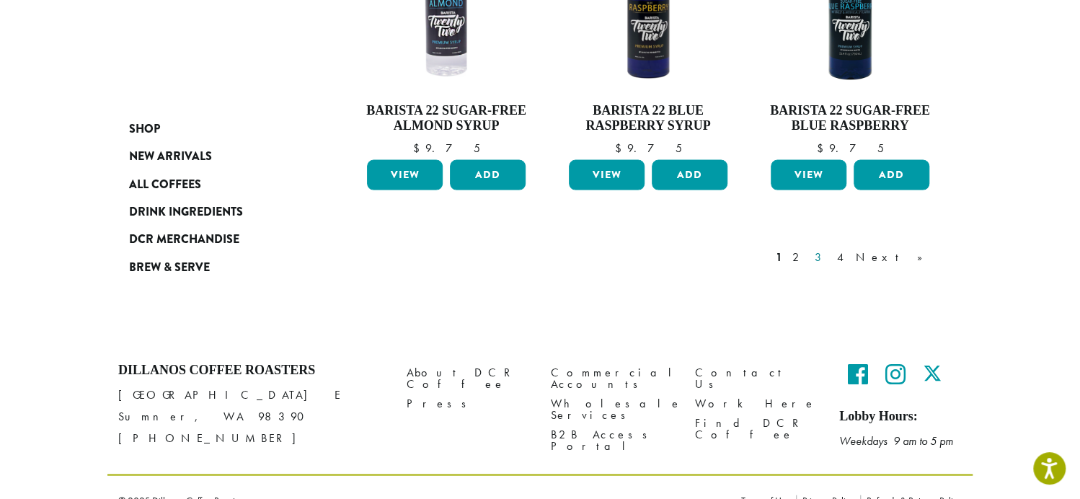
click at [830, 248] on link "3" at bounding box center [821, 256] width 18 height 17
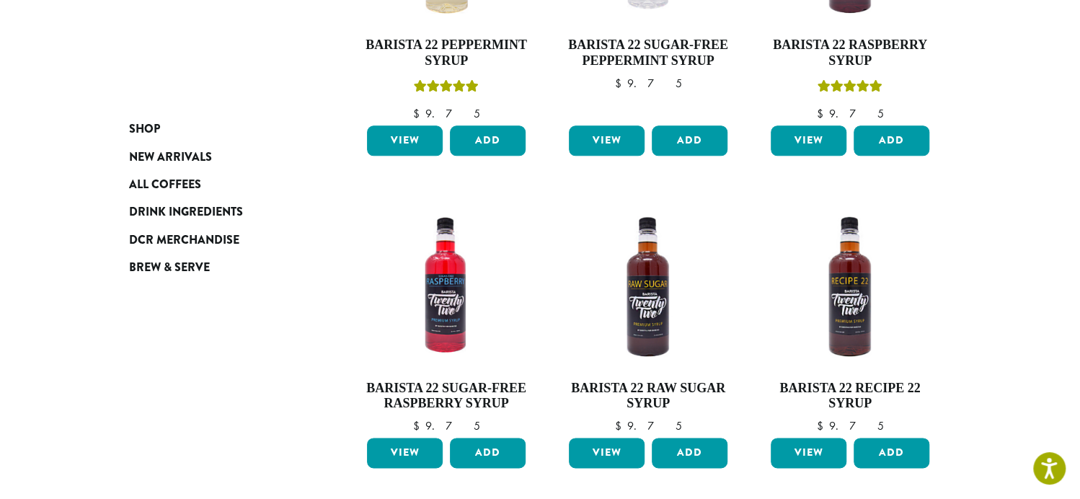
scroll to position [809, 0]
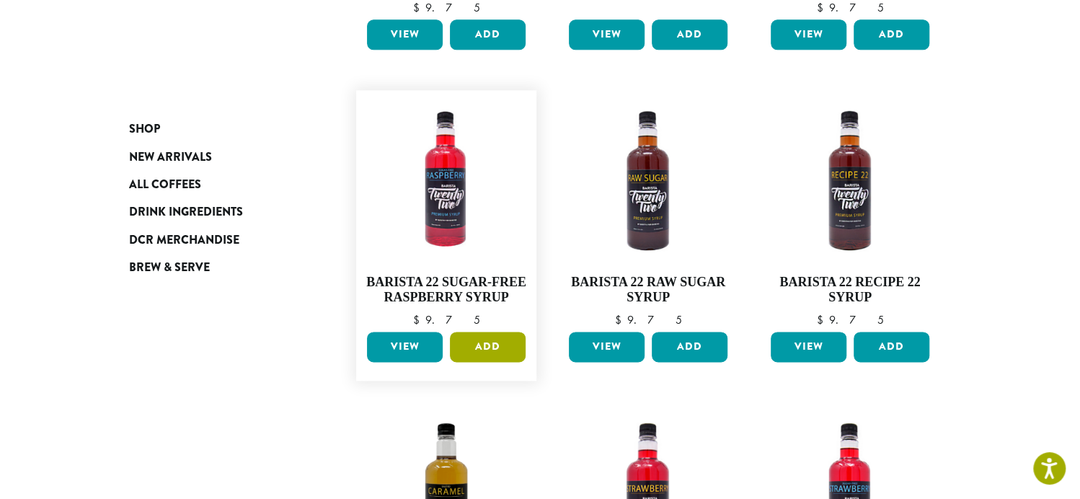
click at [489, 343] on button "Add" at bounding box center [488, 347] width 76 height 30
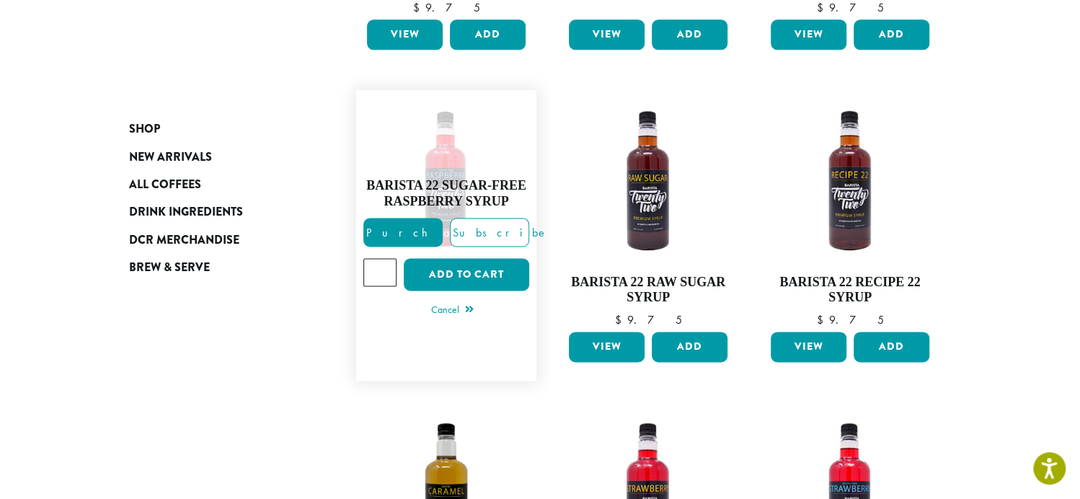
type input "*"
click at [384, 265] on input "*" at bounding box center [379, 271] width 33 height 27
click at [475, 270] on button "Add to cart" at bounding box center [466, 274] width 125 height 32
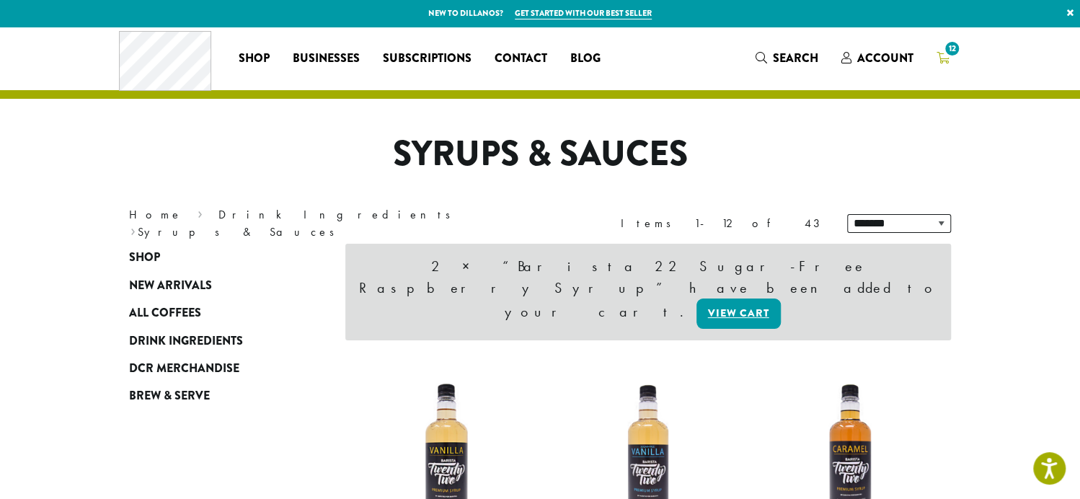
click at [945, 50] on span "12" at bounding box center [952, 48] width 19 height 19
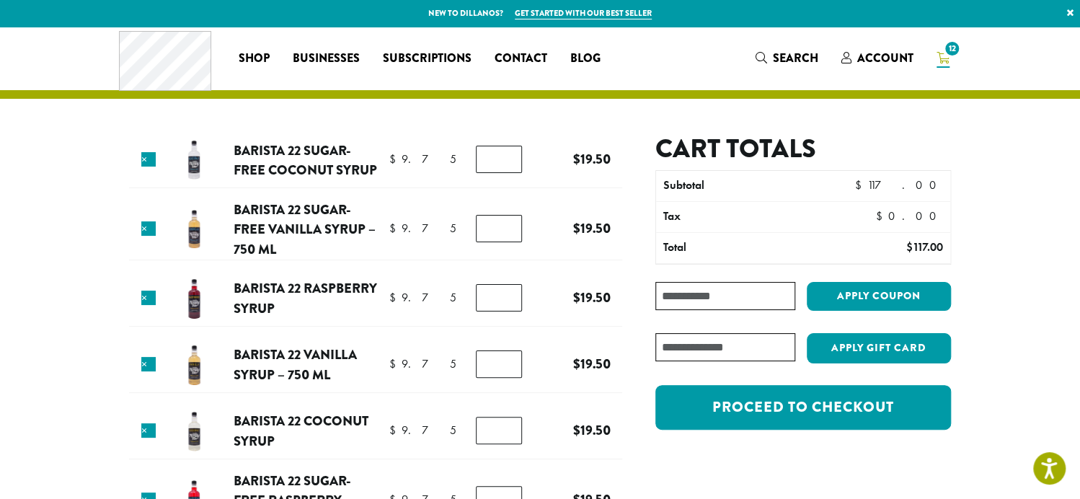
click at [729, 353] on input "text" at bounding box center [726, 347] width 140 height 28
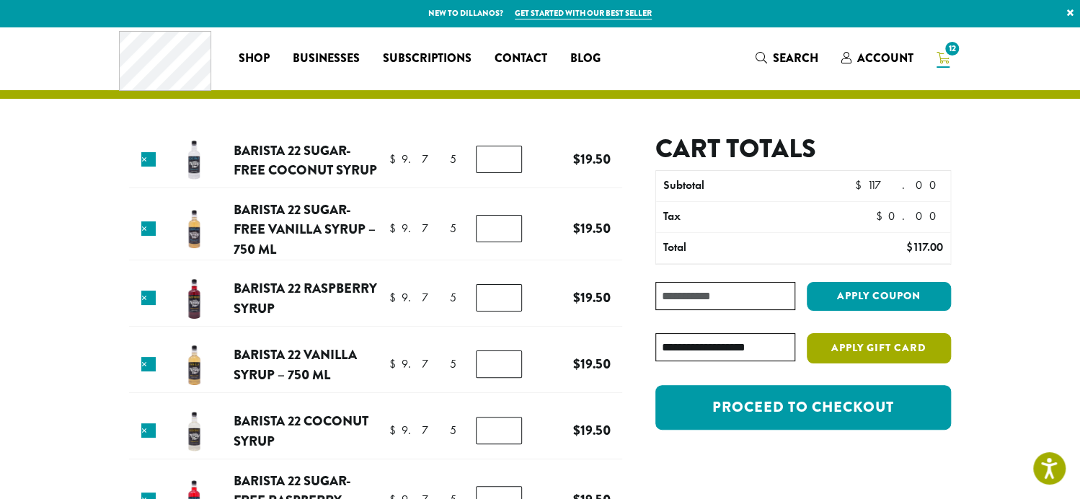
type input "**********"
click at [870, 345] on button "Apply Gift Card" at bounding box center [879, 348] width 144 height 30
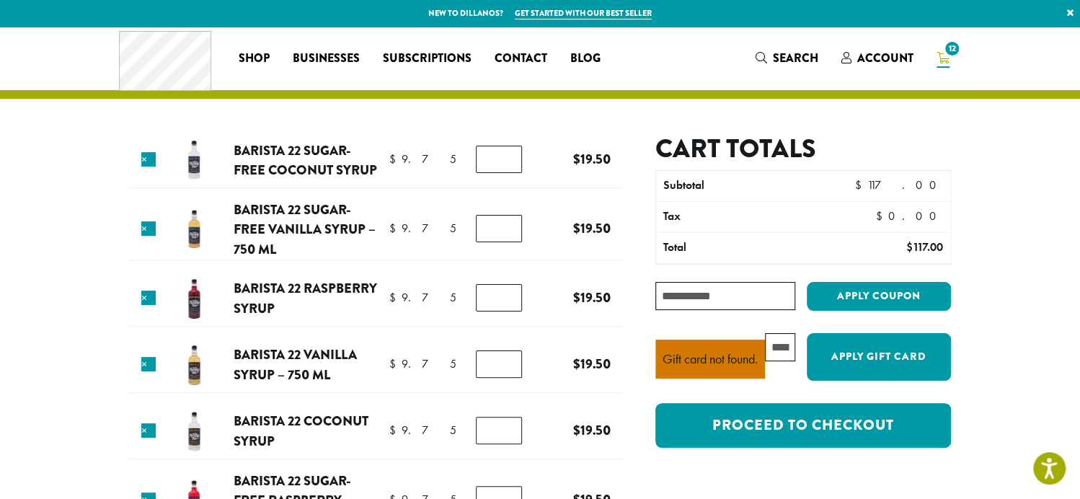
click at [782, 351] on input "text" at bounding box center [780, 347] width 30 height 28
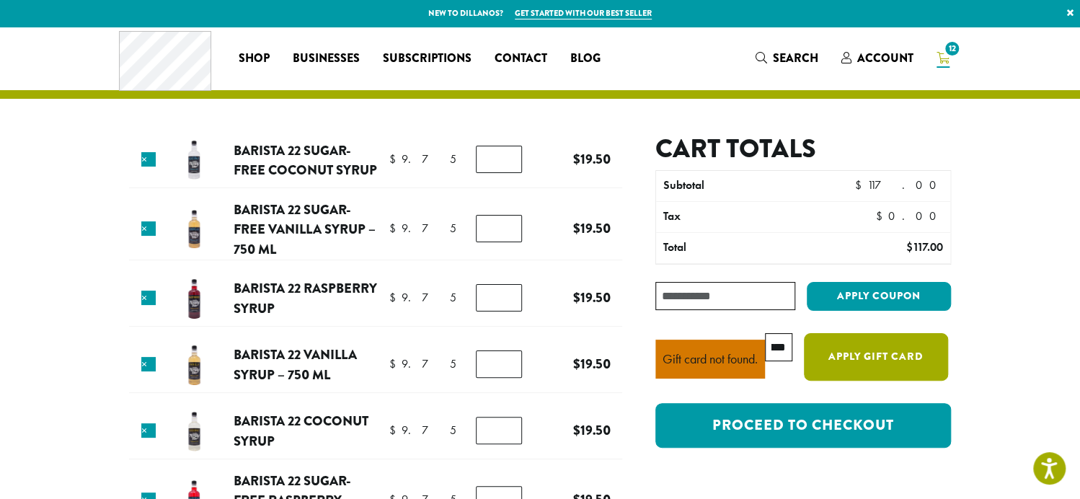
type input "**********"
click at [873, 350] on button "Apply Gift Card" at bounding box center [876, 357] width 144 height 48
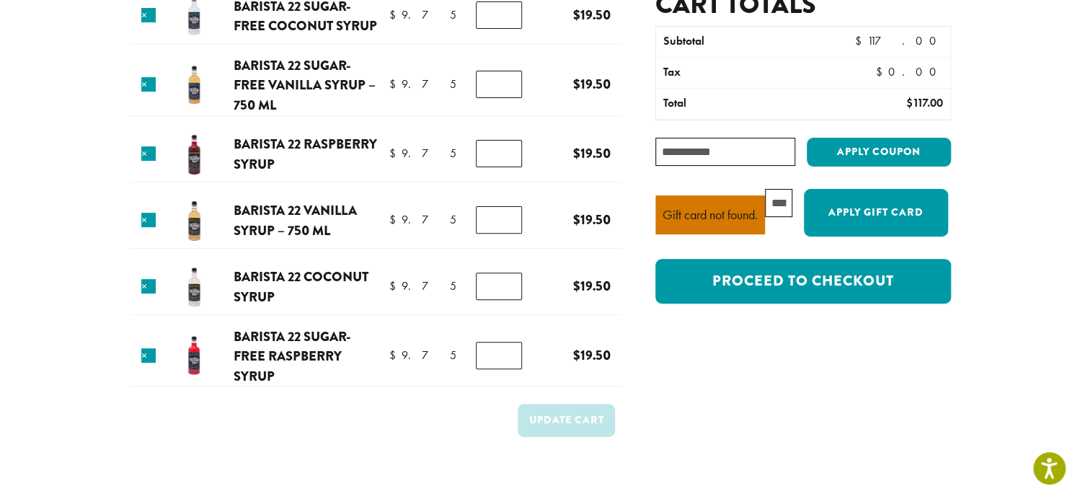
scroll to position [0, 0]
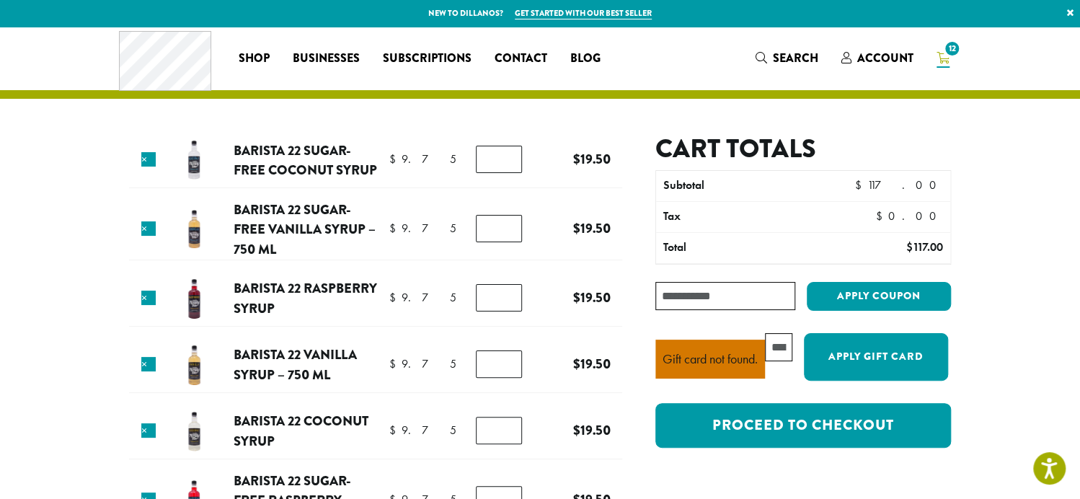
click at [782, 348] on input "text" at bounding box center [778, 347] width 27 height 28
type input "**********"
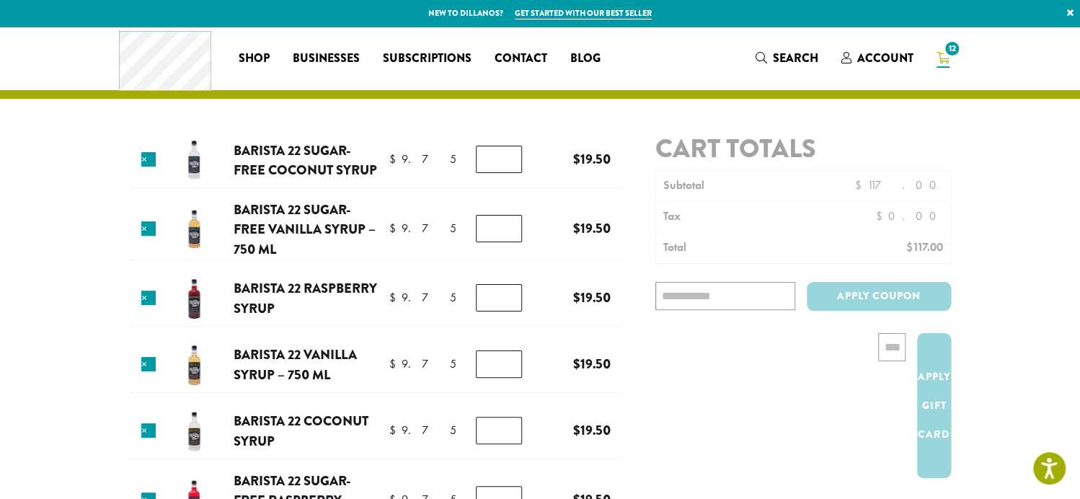
scroll to position [0, 0]
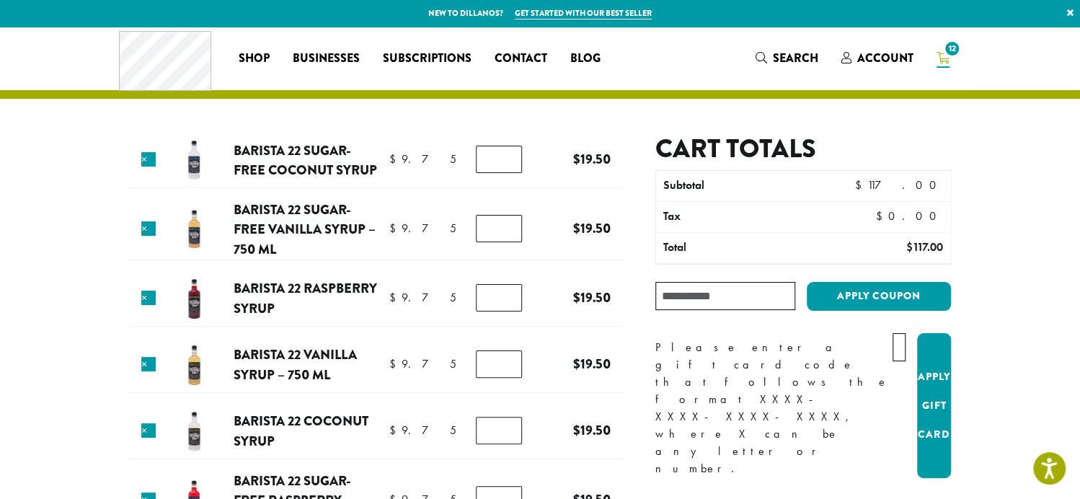
click at [893, 347] on input "text" at bounding box center [899, 347] width 13 height 28
click at [919, 358] on button "Apply Gift Card" at bounding box center [934, 406] width 34 height 146
click at [893, 348] on input "text" at bounding box center [899, 347] width 13 height 28
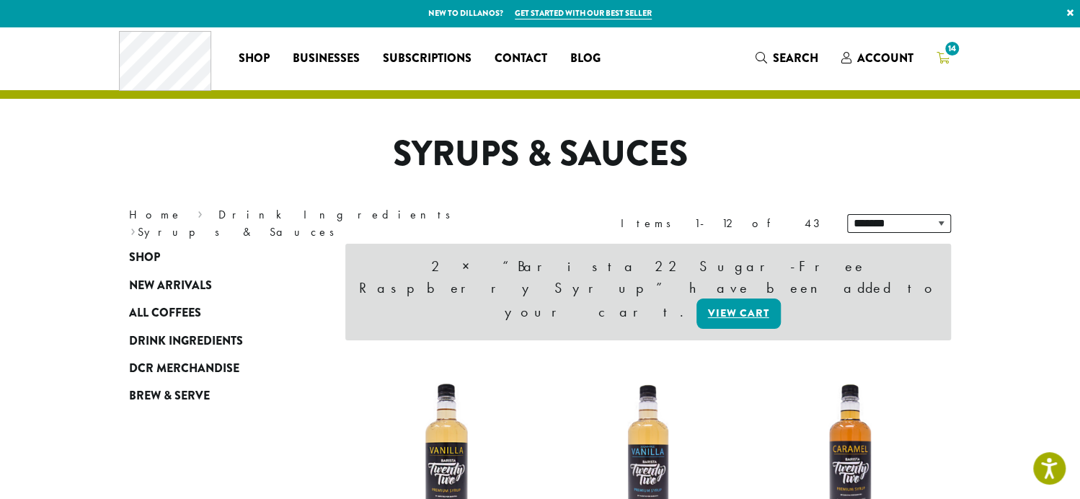
click at [948, 53] on span "14" at bounding box center [952, 48] width 19 height 19
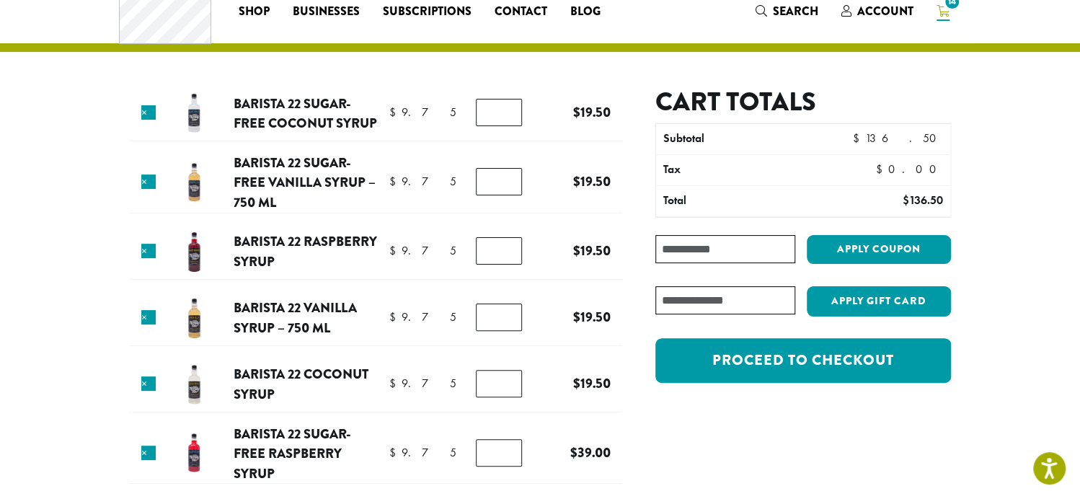
scroll to position [72, 0]
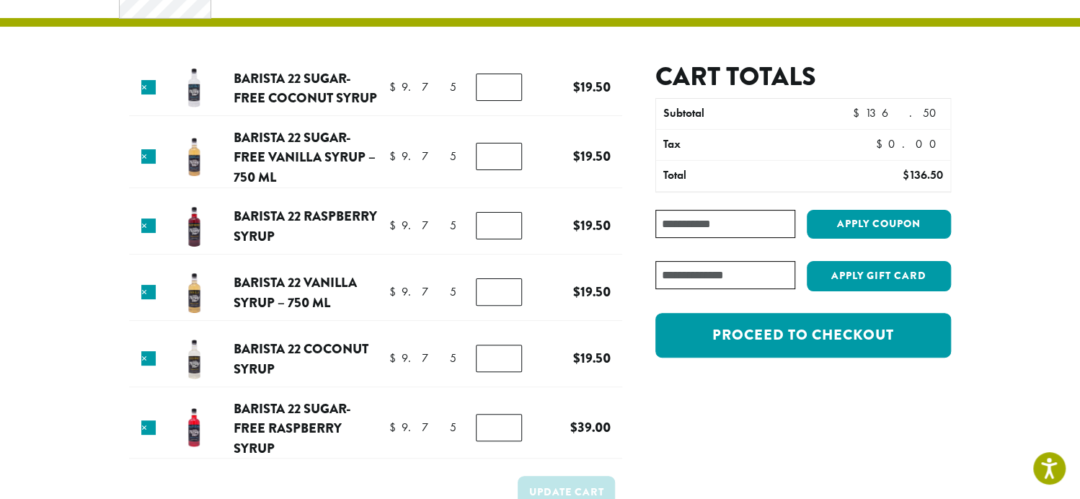
click at [701, 275] on input "text" at bounding box center [726, 275] width 140 height 28
type input "*"
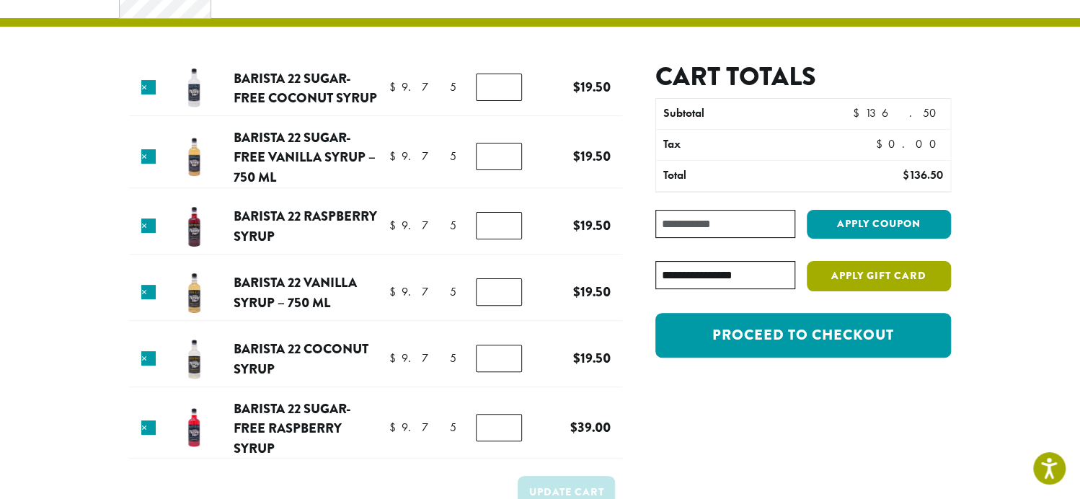
type input "**********"
click at [887, 273] on button "Apply Gift Card" at bounding box center [879, 276] width 144 height 30
